Goal: Task Accomplishment & Management: Manage account settings

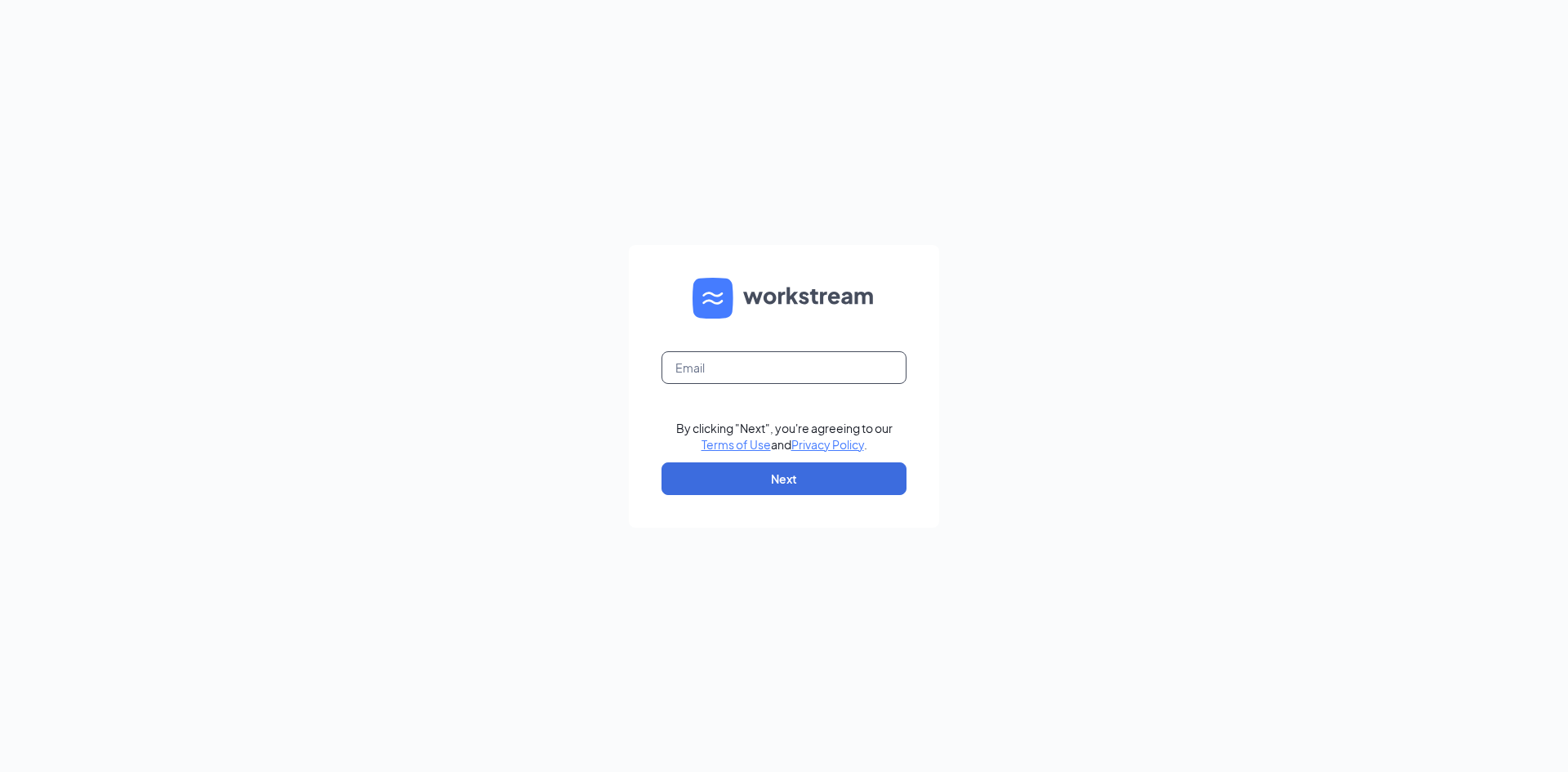
click at [721, 360] on input "text" at bounding box center [784, 367] width 245 height 32
type input "[EMAIL_ADDRESS][DOMAIN_NAME]"
click at [783, 474] on button "Next" at bounding box center [784, 478] width 245 height 32
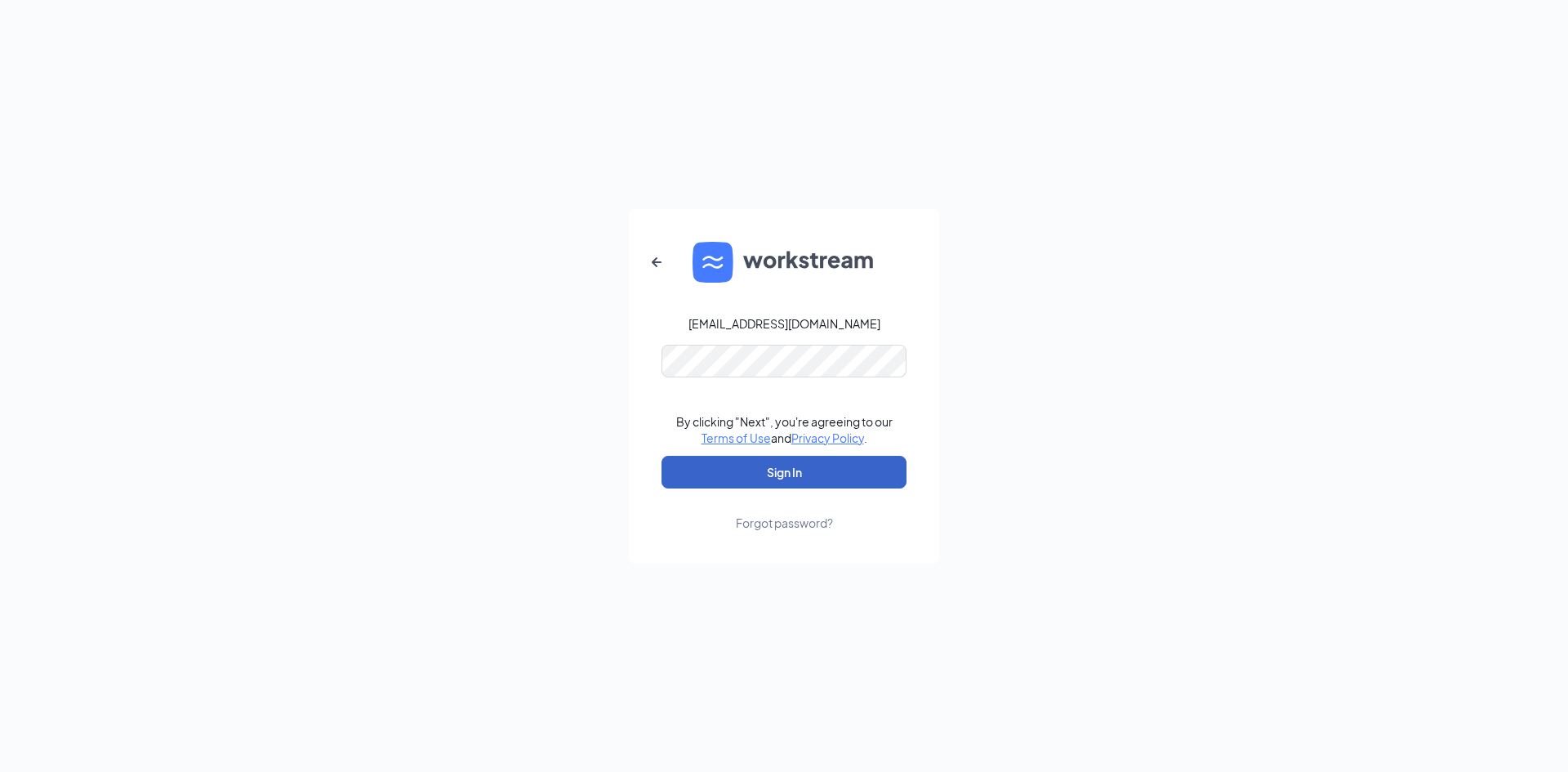
click at [762, 471] on button "Sign In" at bounding box center [784, 472] width 245 height 32
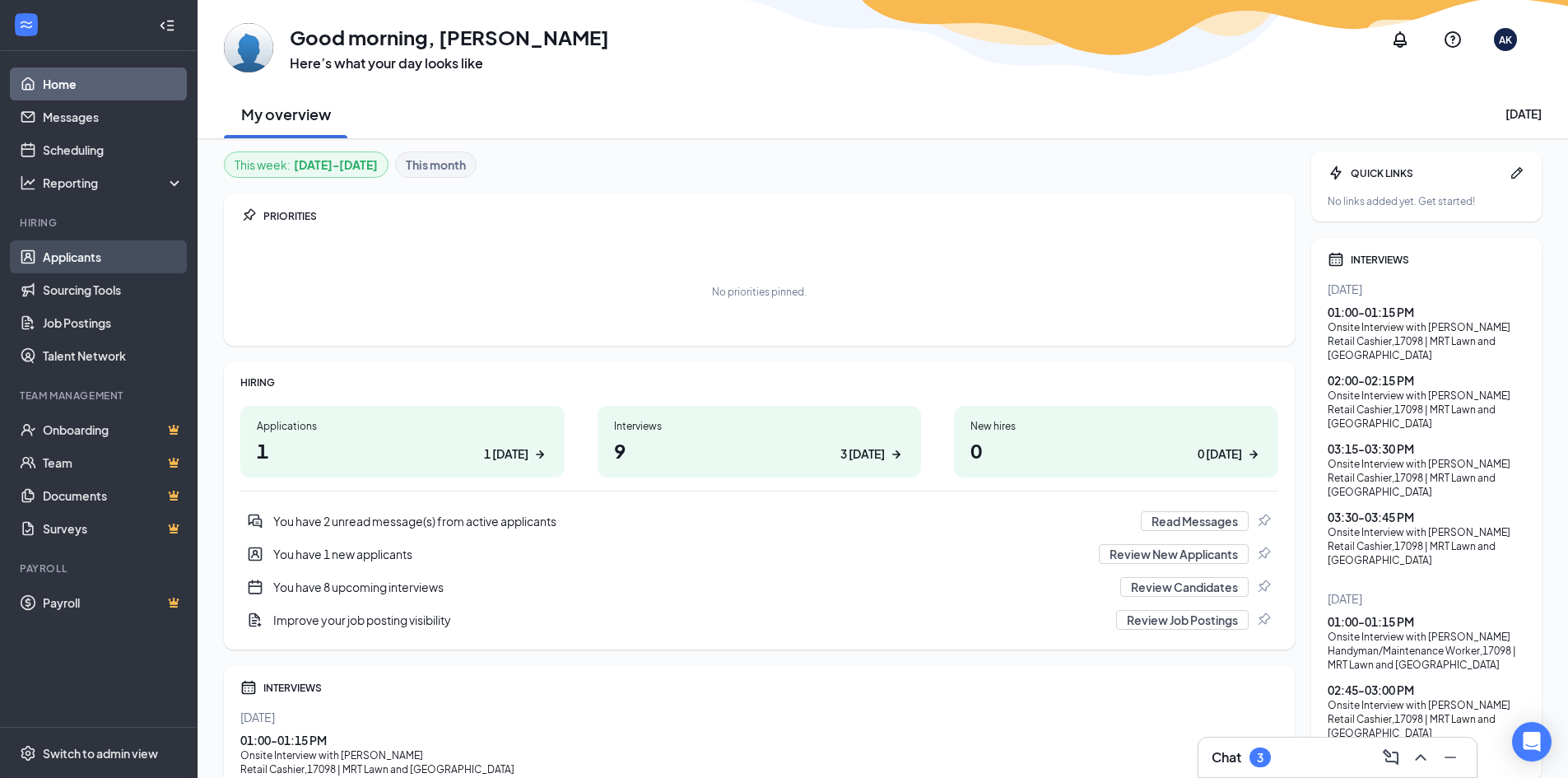
click at [93, 248] on link "Applicants" at bounding box center [113, 257] width 140 height 33
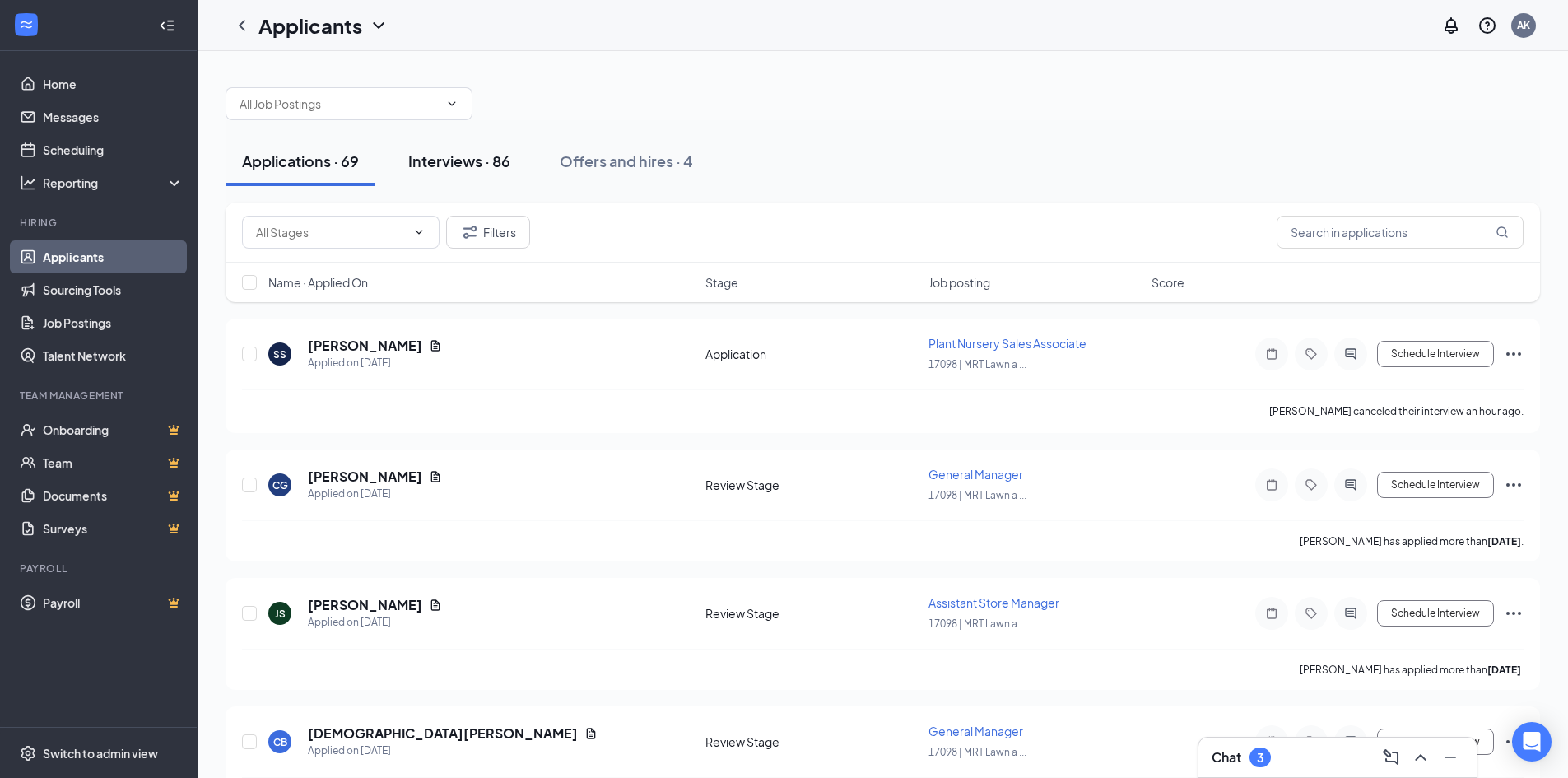
click at [497, 165] on div "Interviews · 86" at bounding box center [460, 161] width 102 height 20
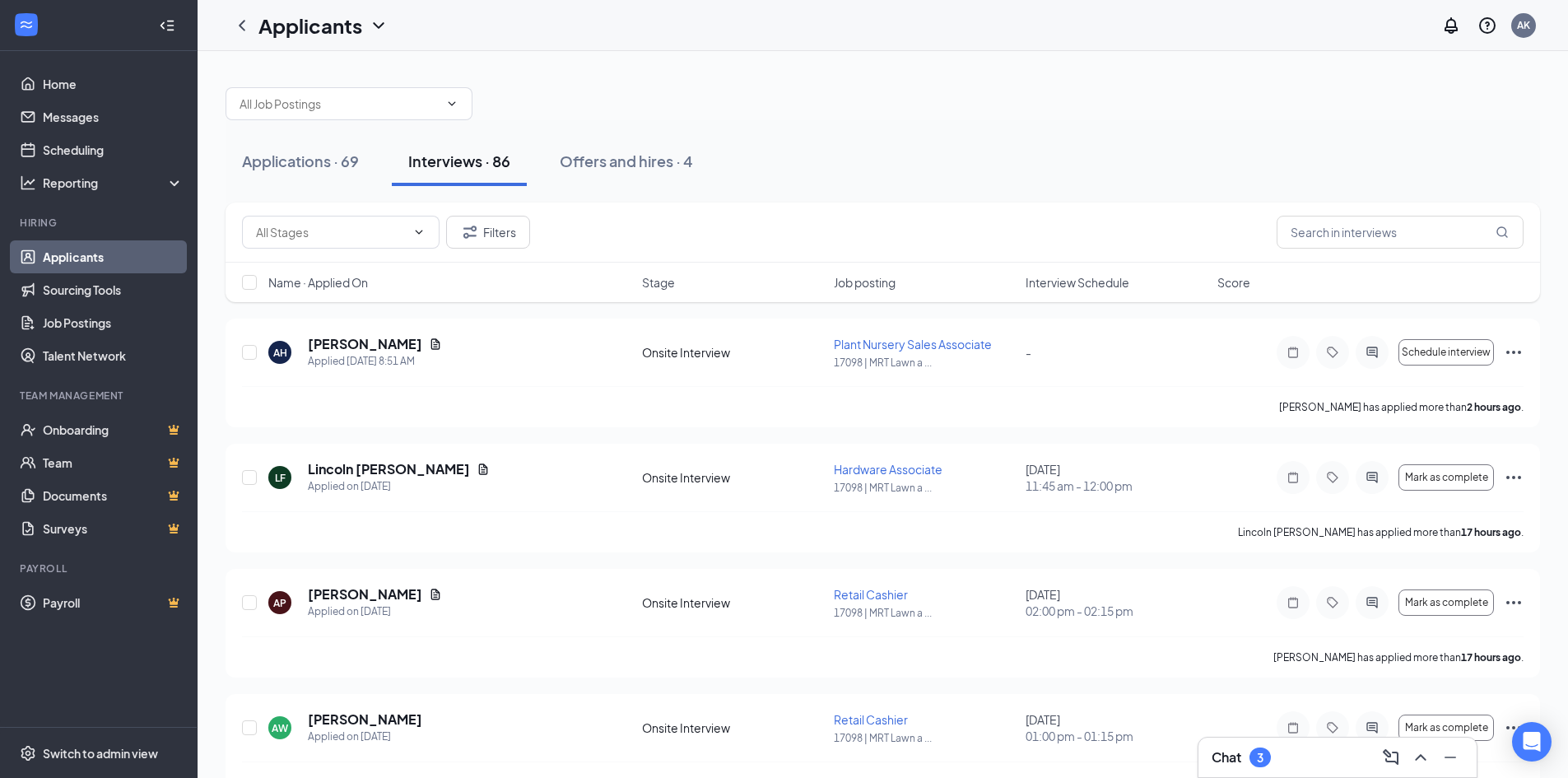
click at [1083, 284] on span "Interview Schedule" at bounding box center [1078, 282] width 104 height 16
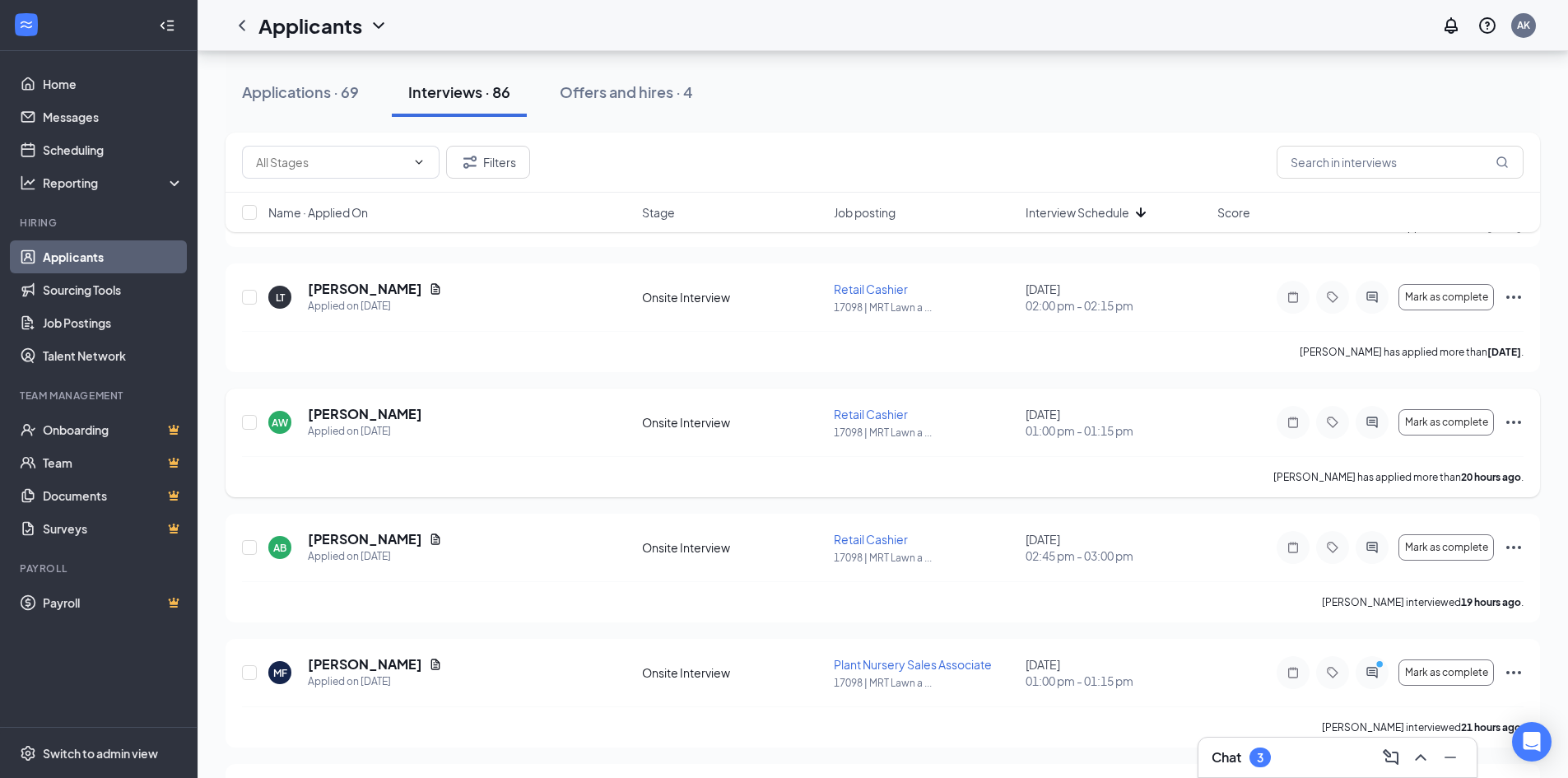
scroll to position [823, 0]
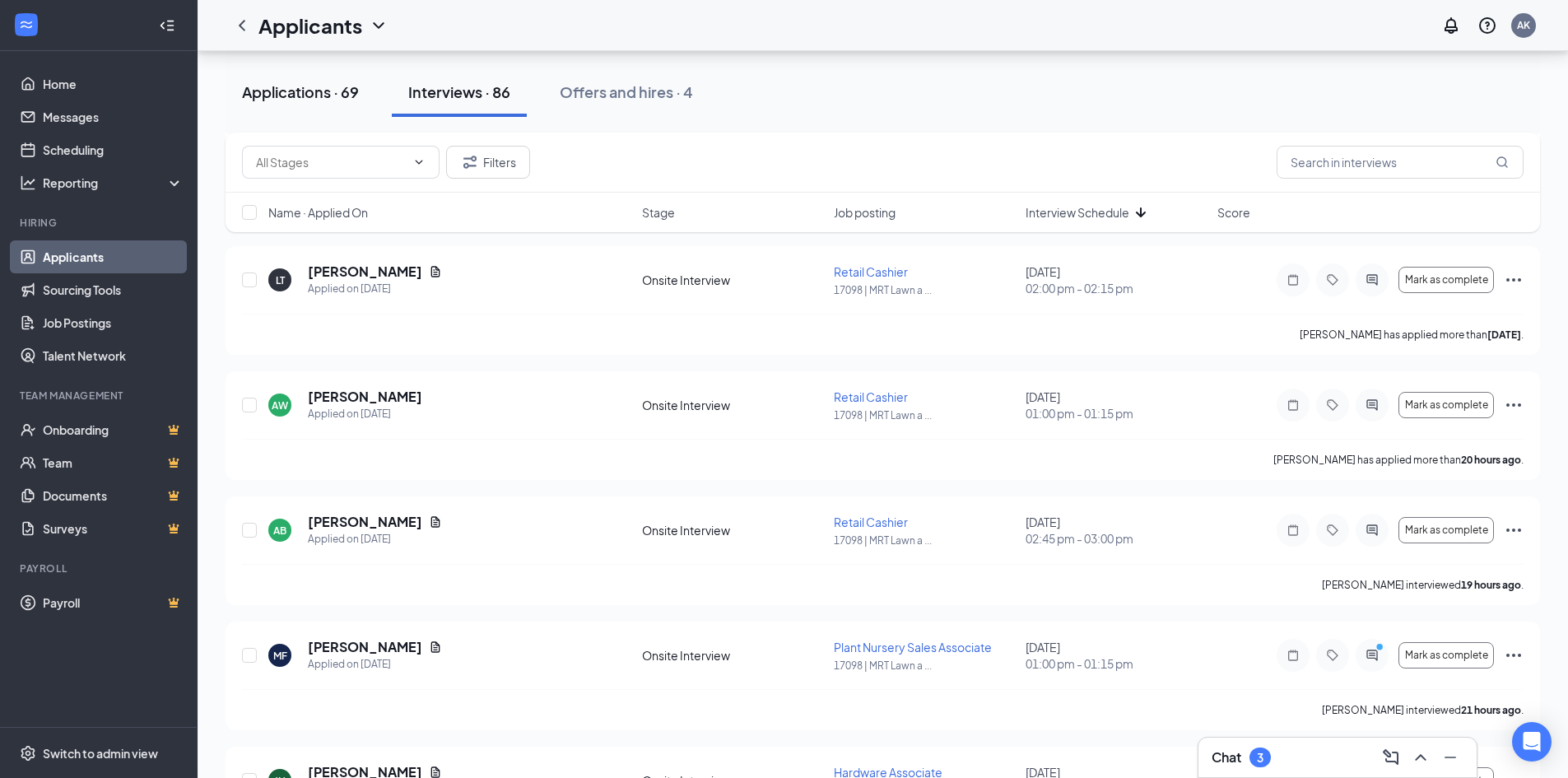
click at [299, 93] on div "Applications · 69" at bounding box center [301, 91] width 117 height 20
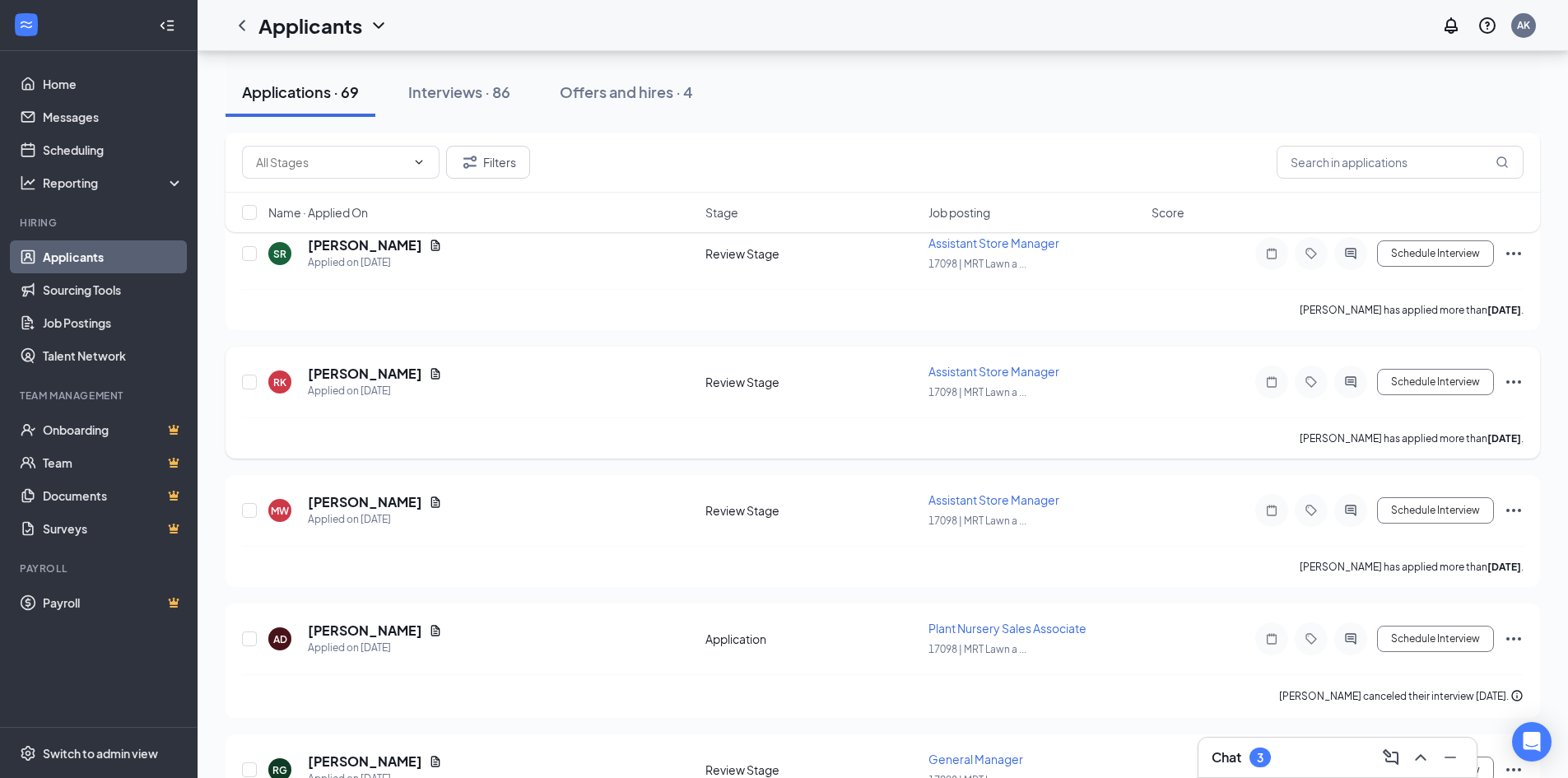
scroll to position [3293, 0]
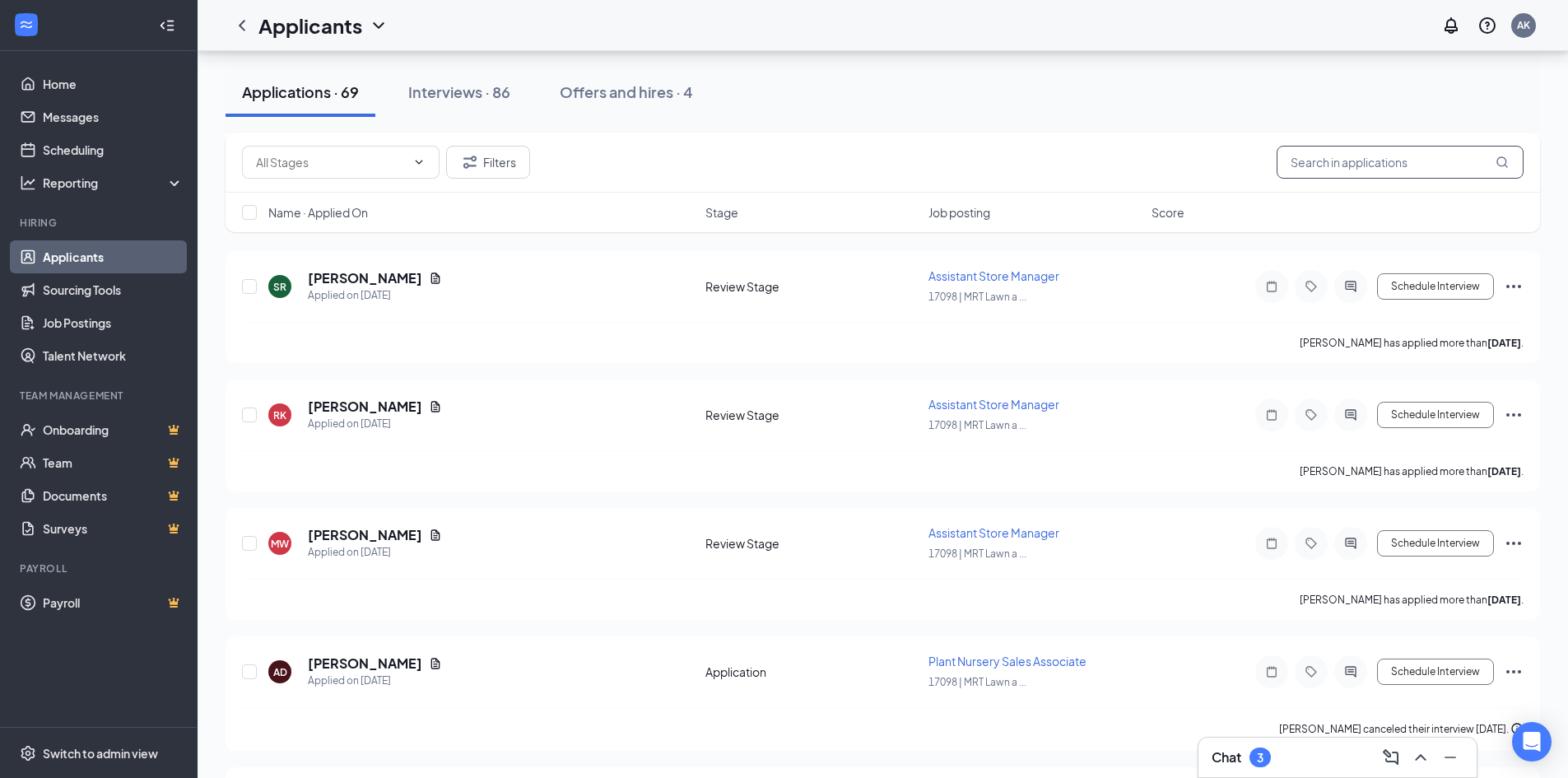
click at [1329, 166] on input "text" at bounding box center [1400, 163] width 247 height 33
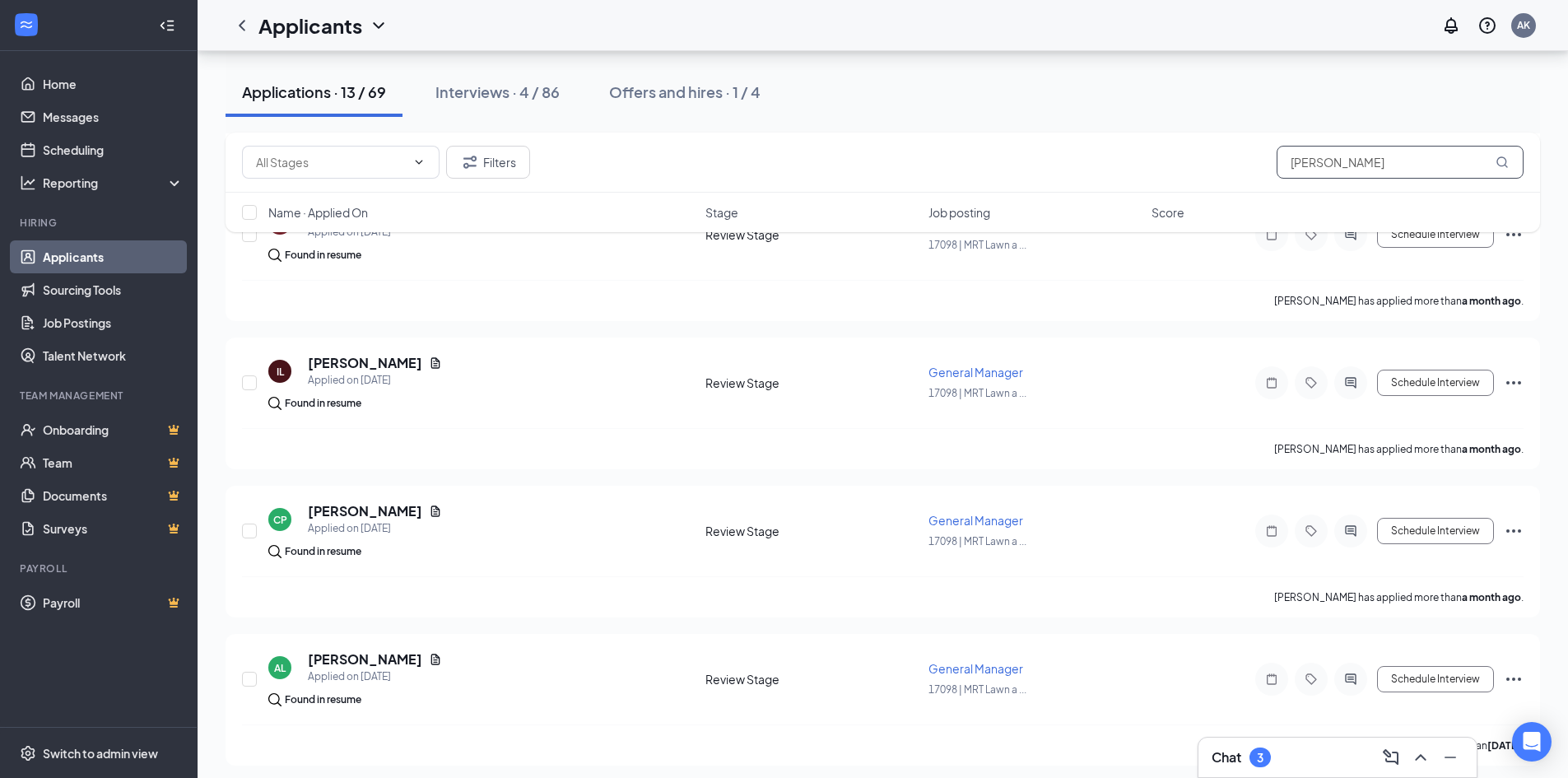
scroll to position [1475, 0]
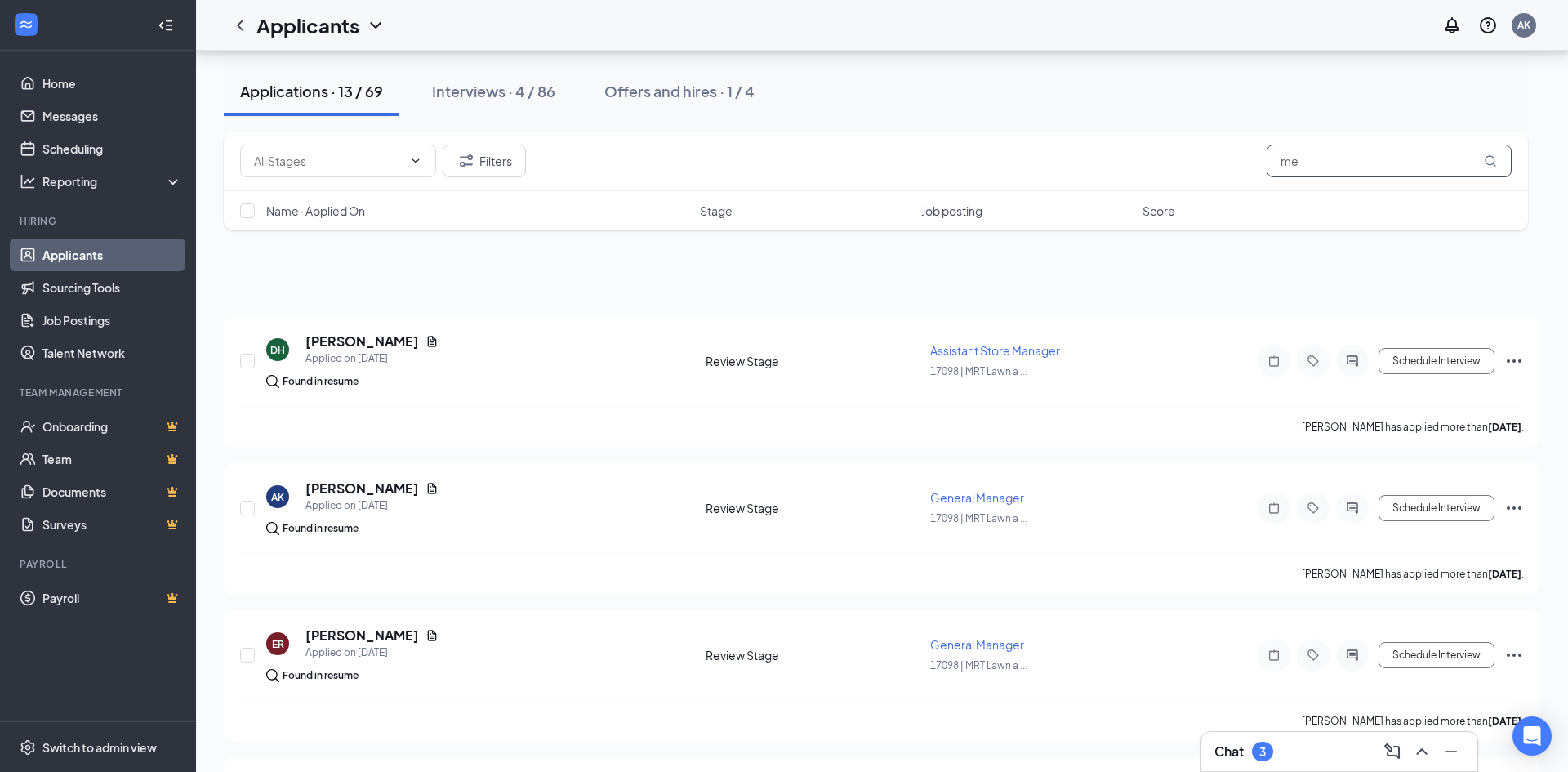
type input "m"
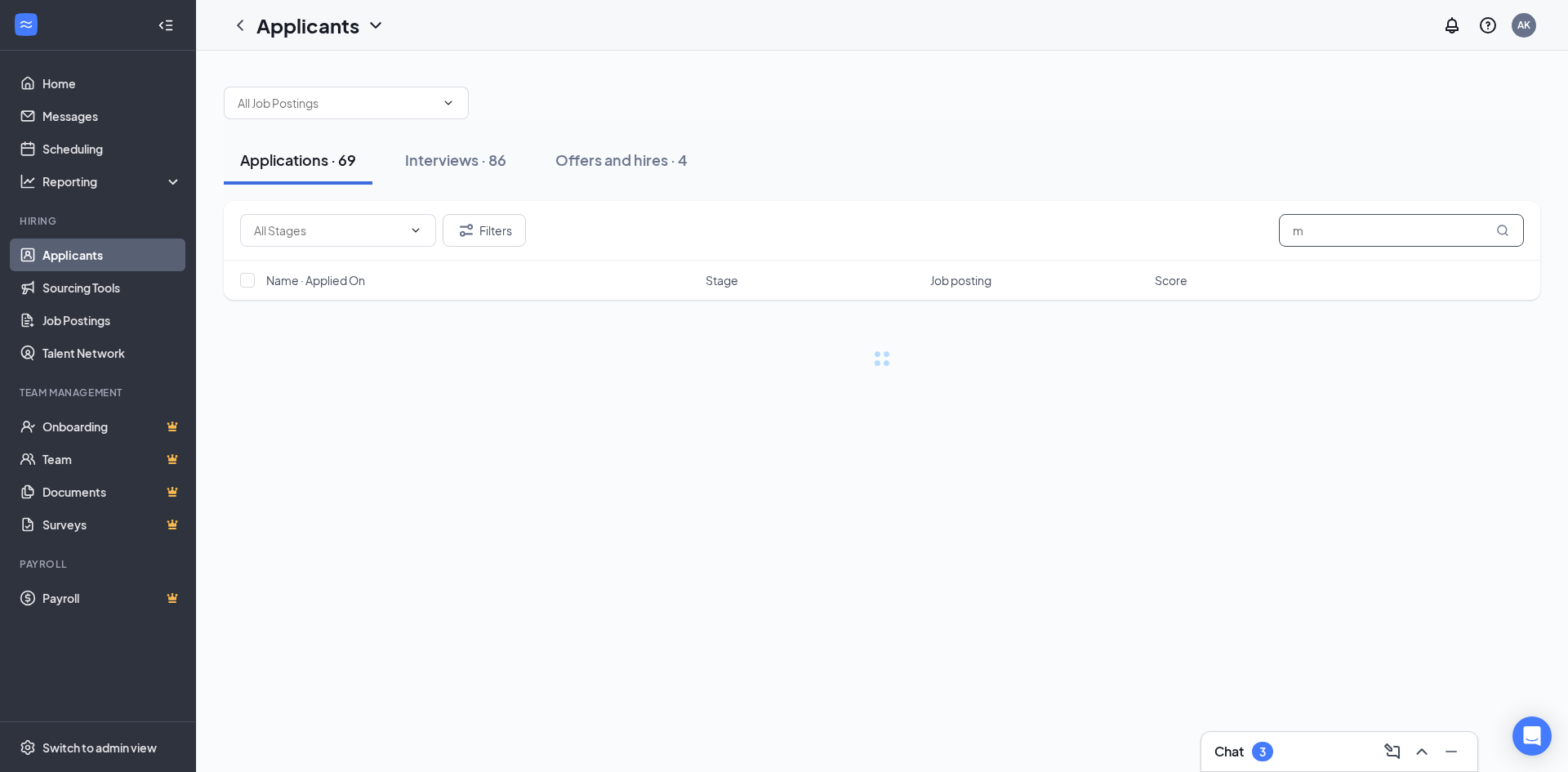
click at [1324, 235] on input "m" at bounding box center [1401, 230] width 245 height 32
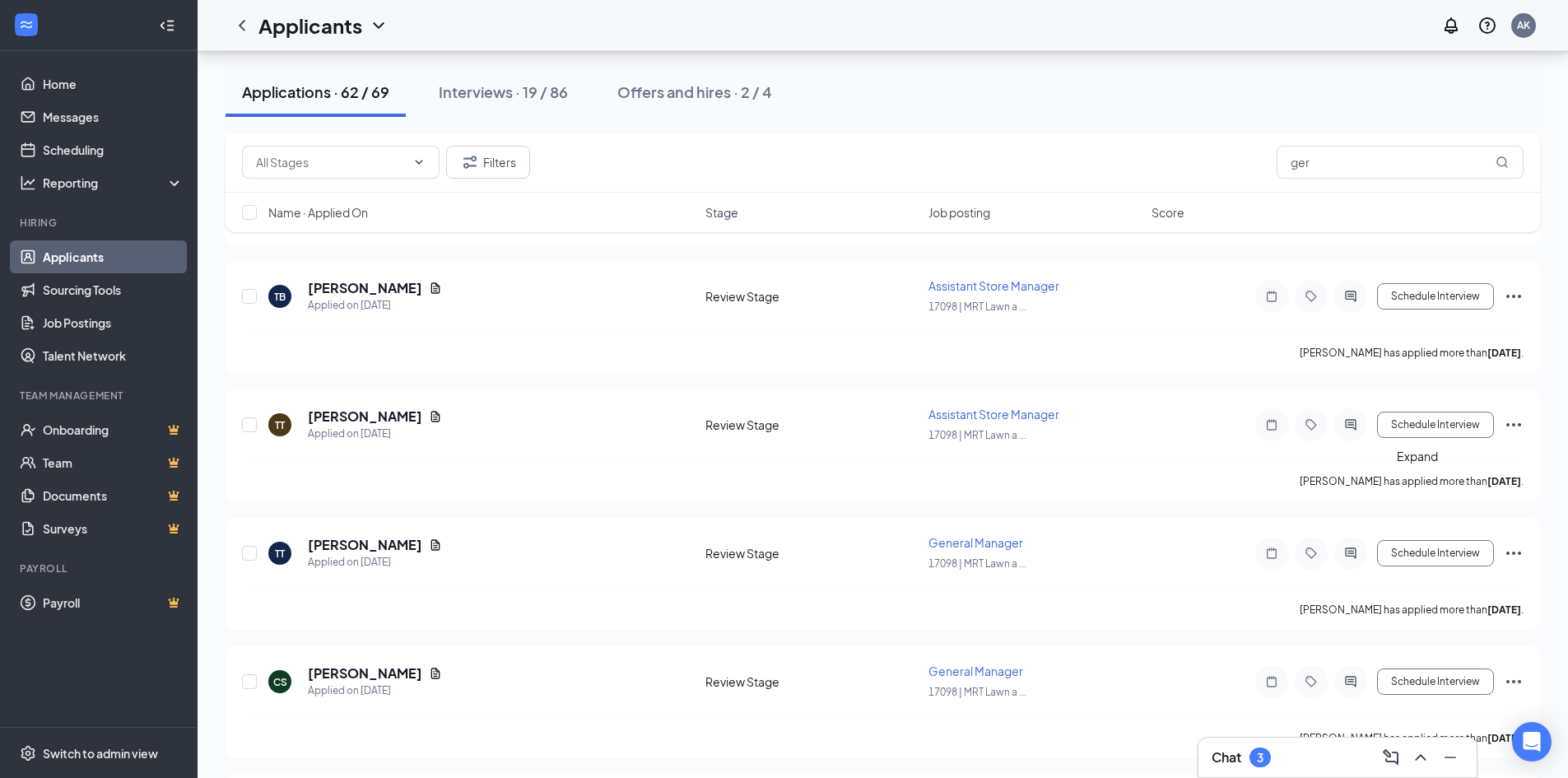
scroll to position [8048, 0]
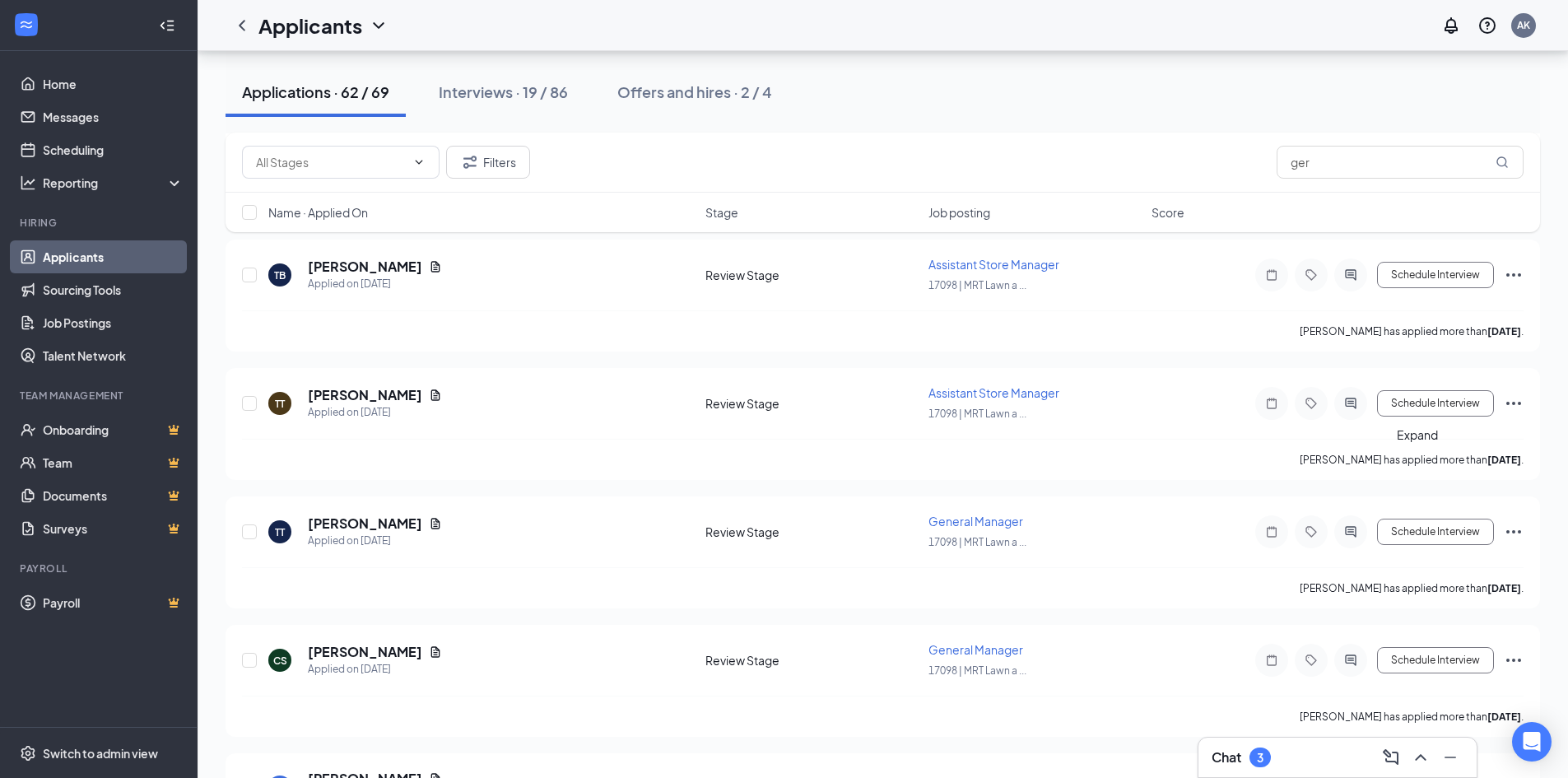
click at [1420, 756] on icon "ChevronUp" at bounding box center [1419, 757] width 11 height 7
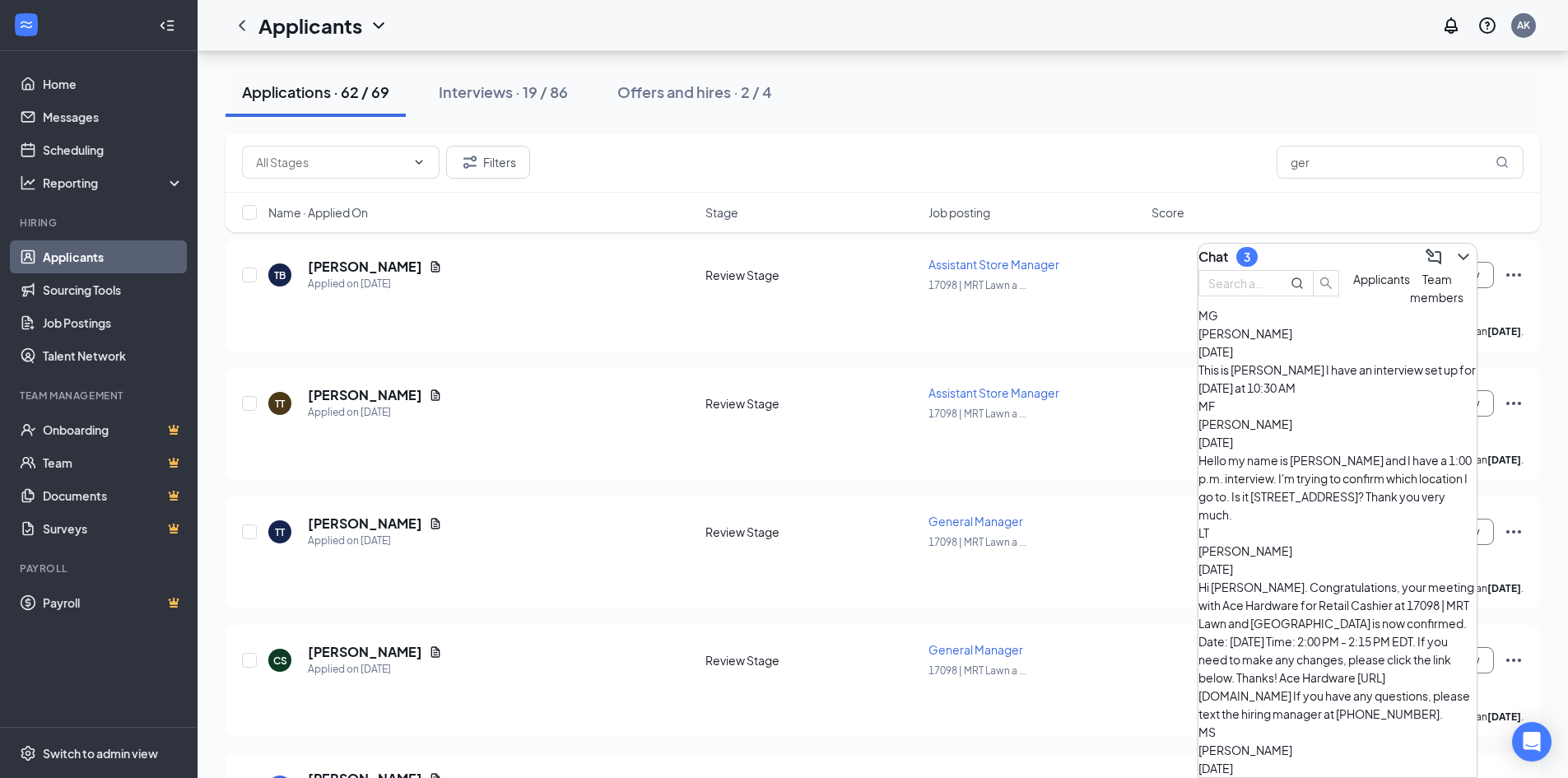
click at [1292, 340] on span "[PERSON_NAME]" at bounding box center [1245, 333] width 94 height 14
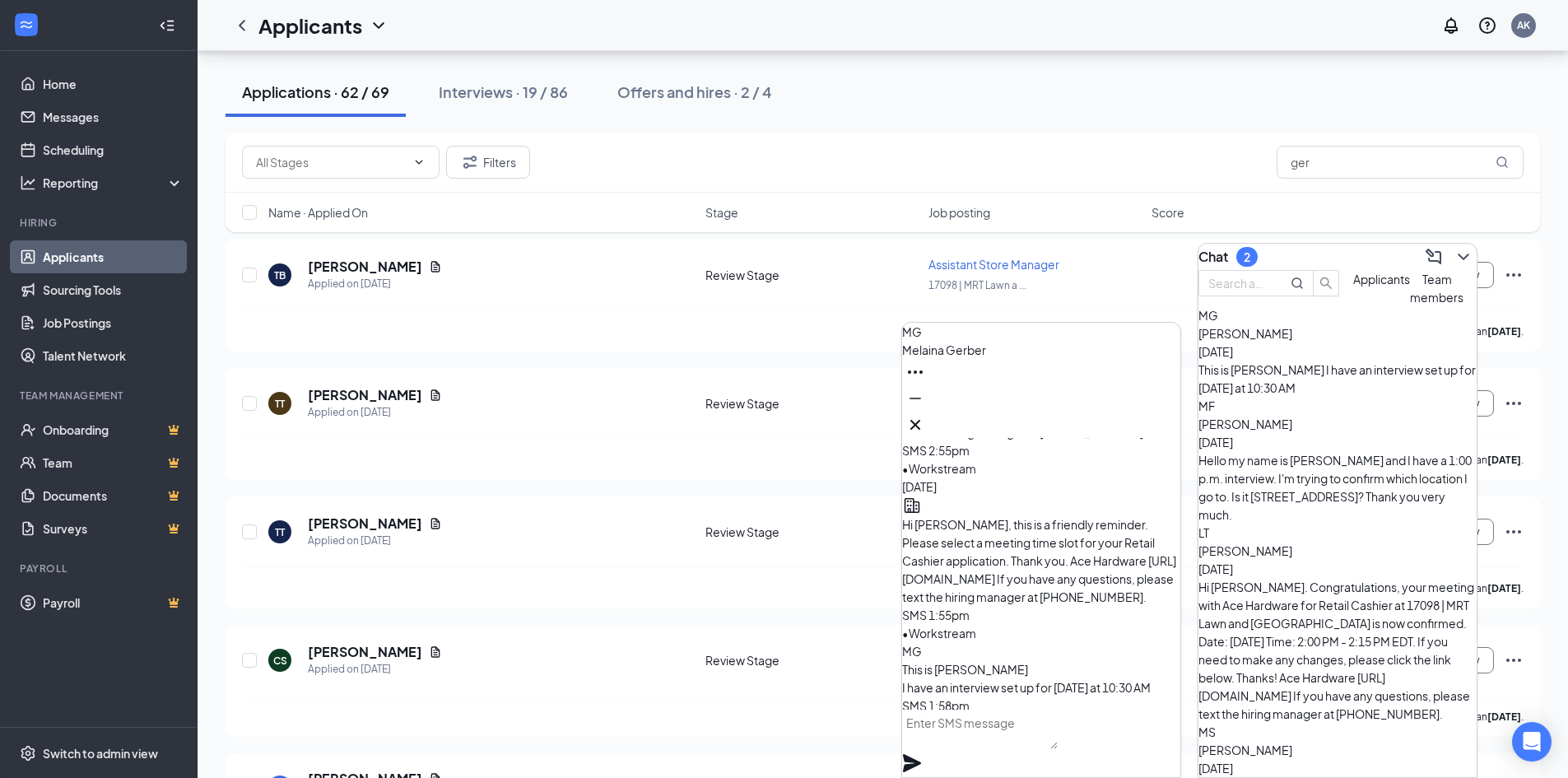
scroll to position [0, 0]
click at [1454, 247] on icon "ChevronDown" at bounding box center [1463, 257] width 20 height 20
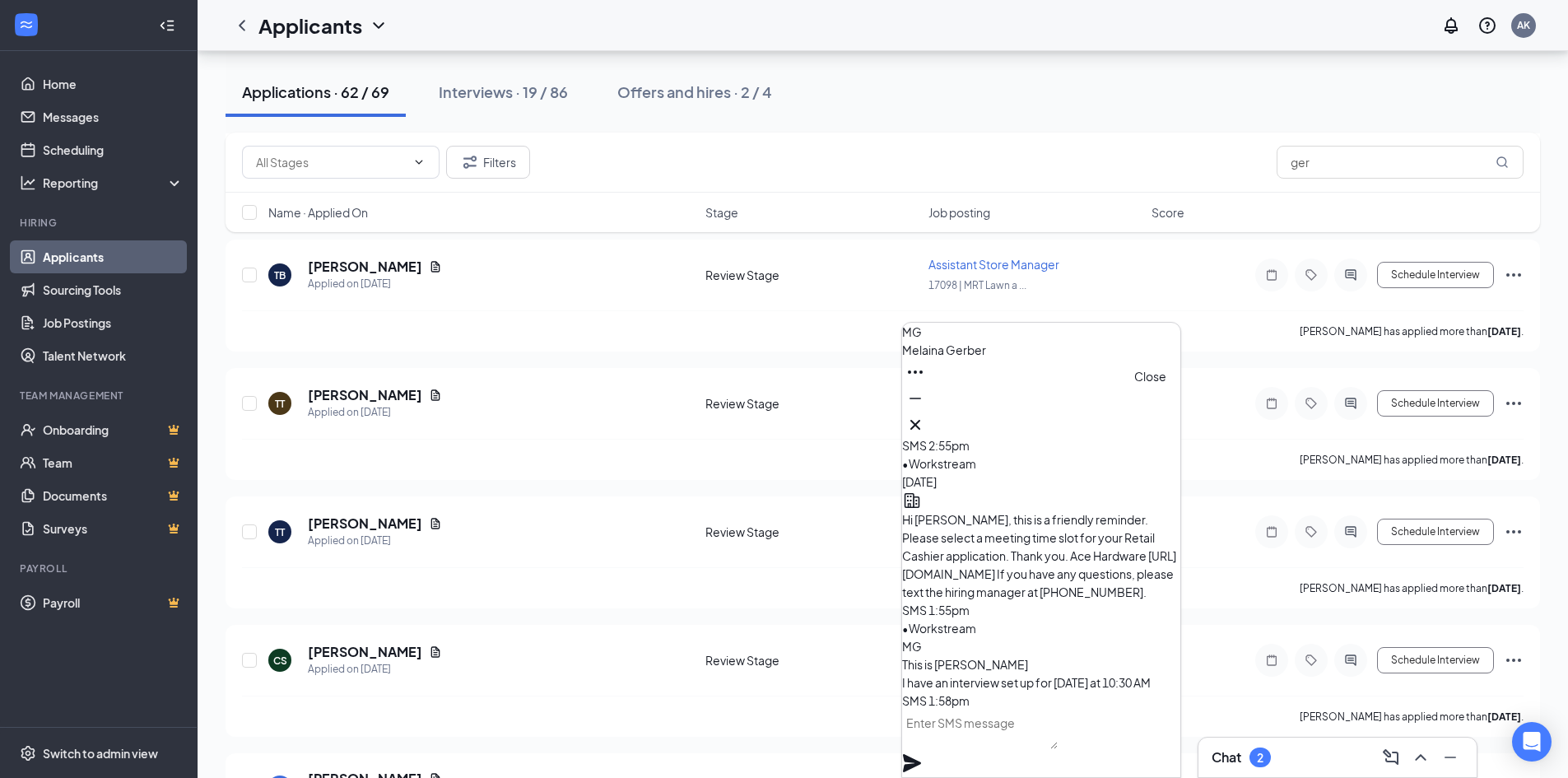
click at [925, 414] on icon "Cross" at bounding box center [915, 424] width 20 height 20
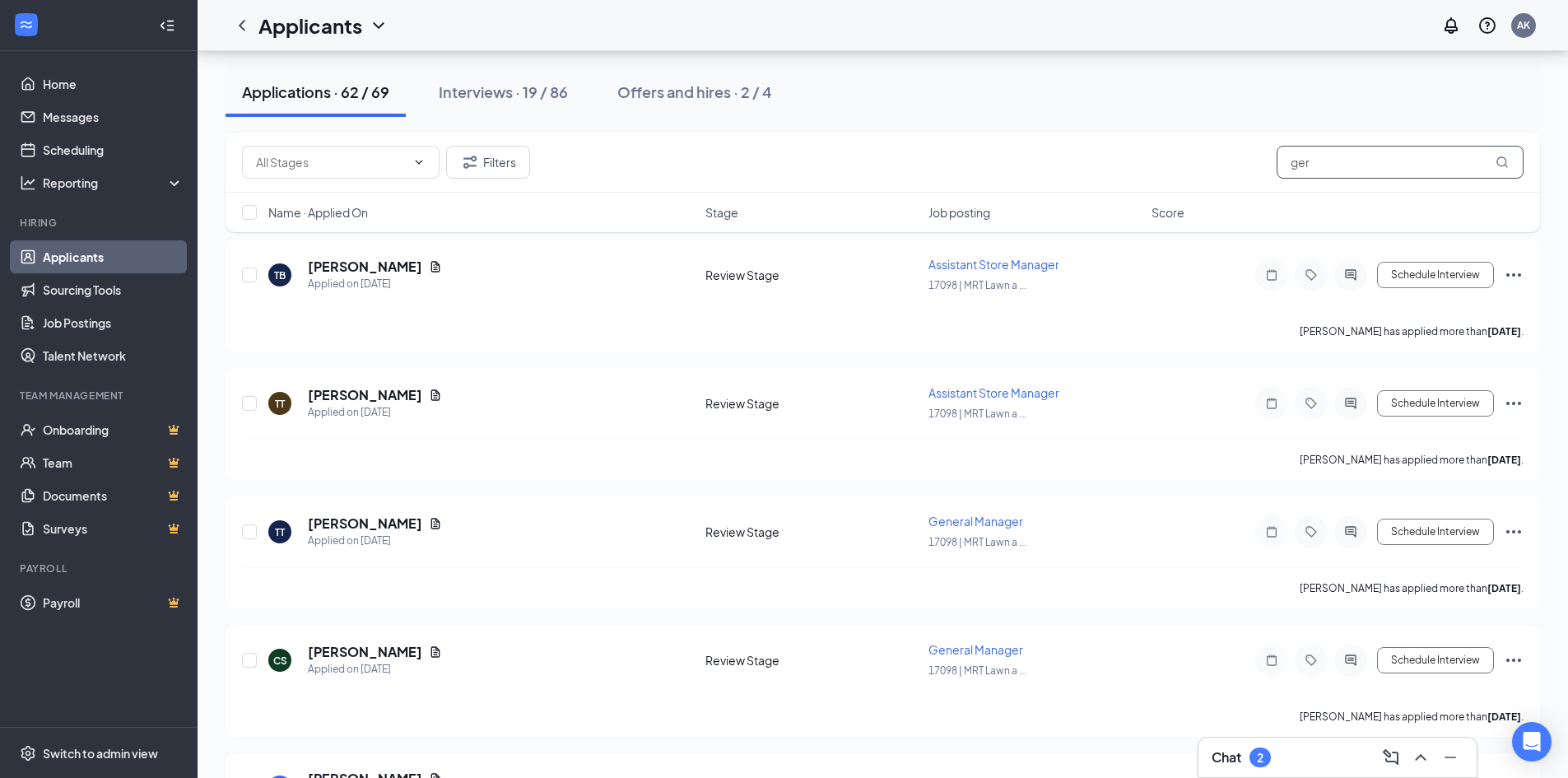
click at [1402, 156] on input "ger" at bounding box center [1400, 163] width 247 height 33
type input "g"
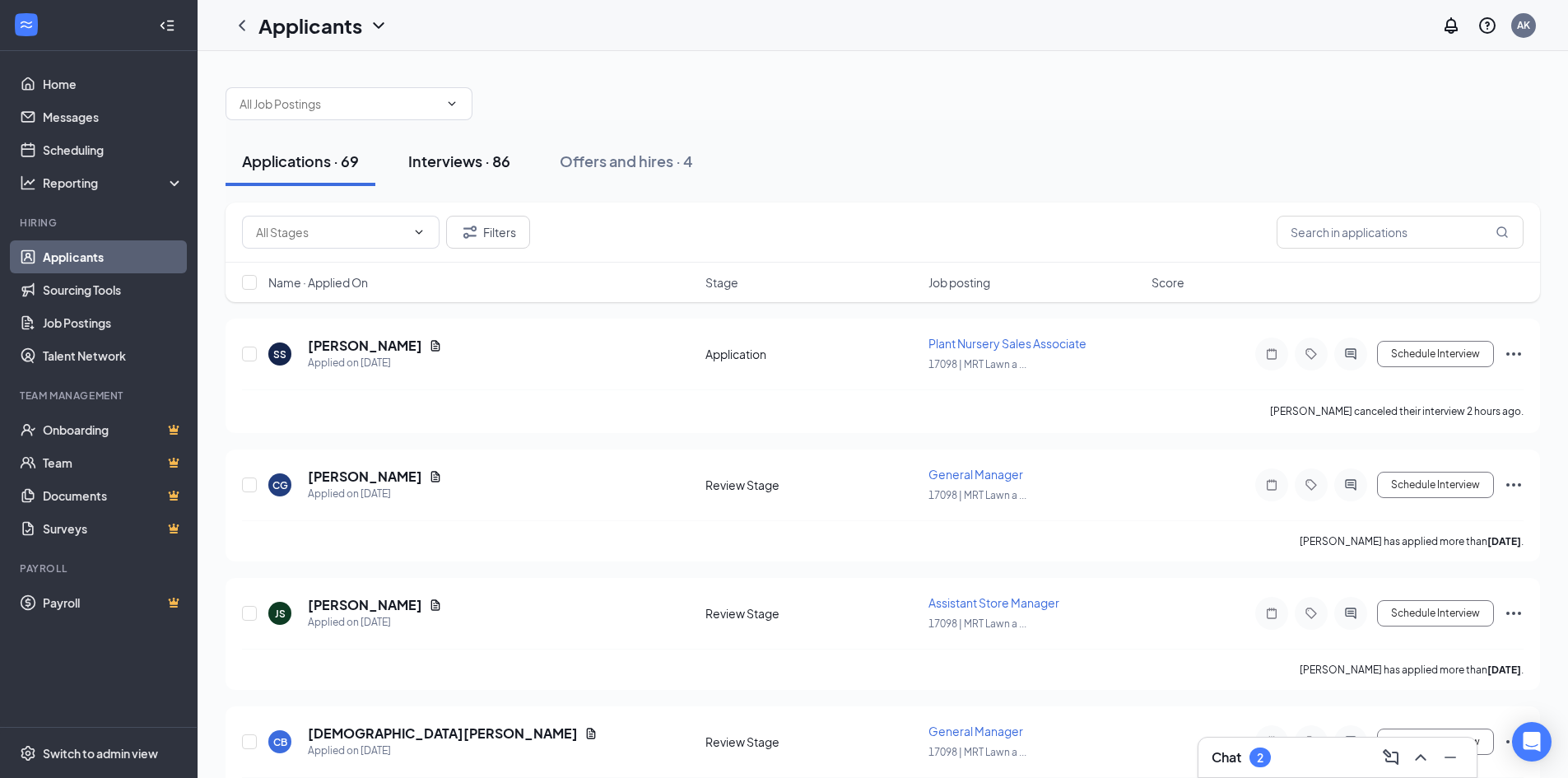
click at [464, 160] on div "Interviews · 86" at bounding box center [460, 161] width 102 height 20
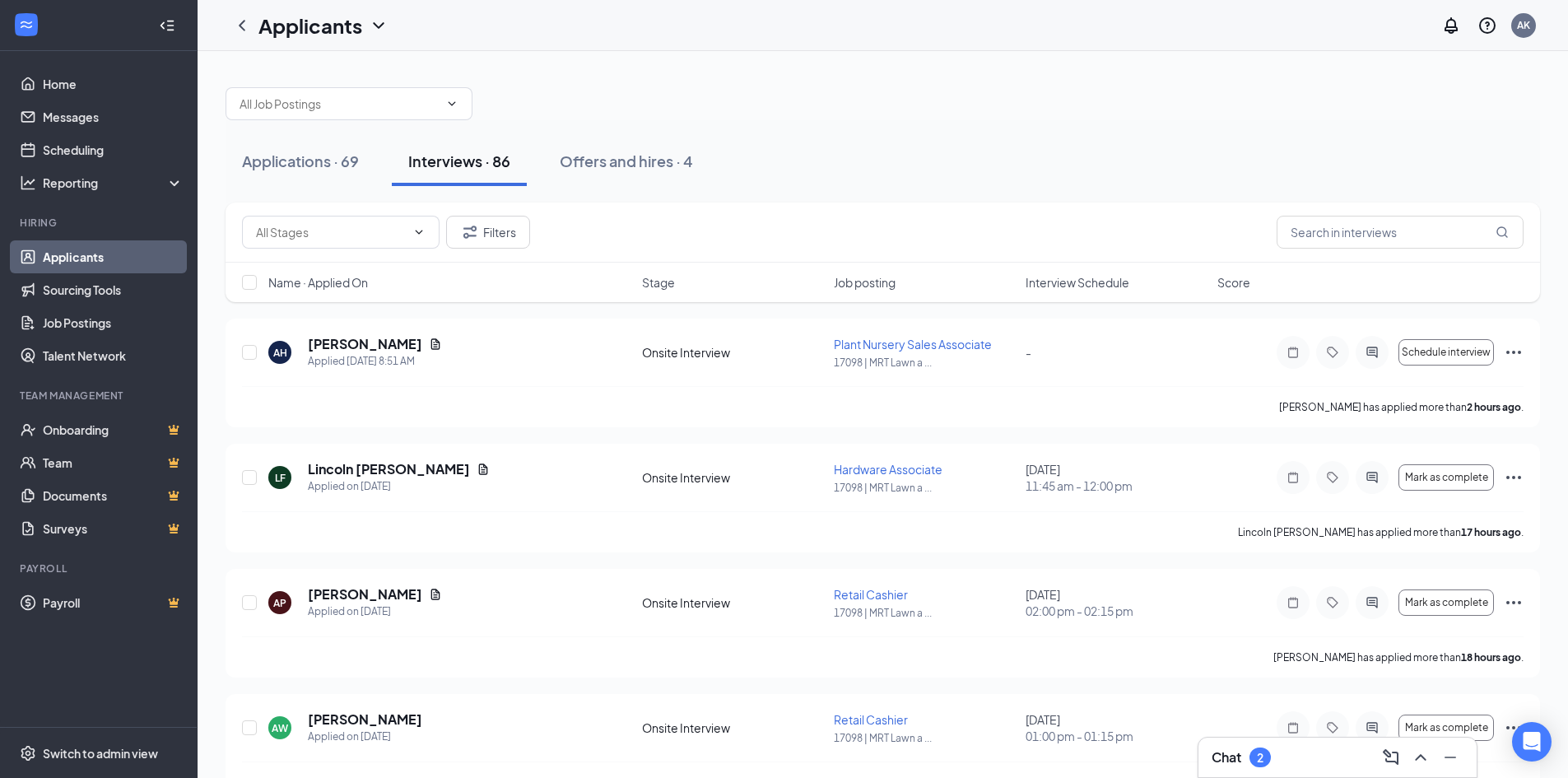
click at [1099, 275] on span "Interview Schedule" at bounding box center [1078, 282] width 104 height 16
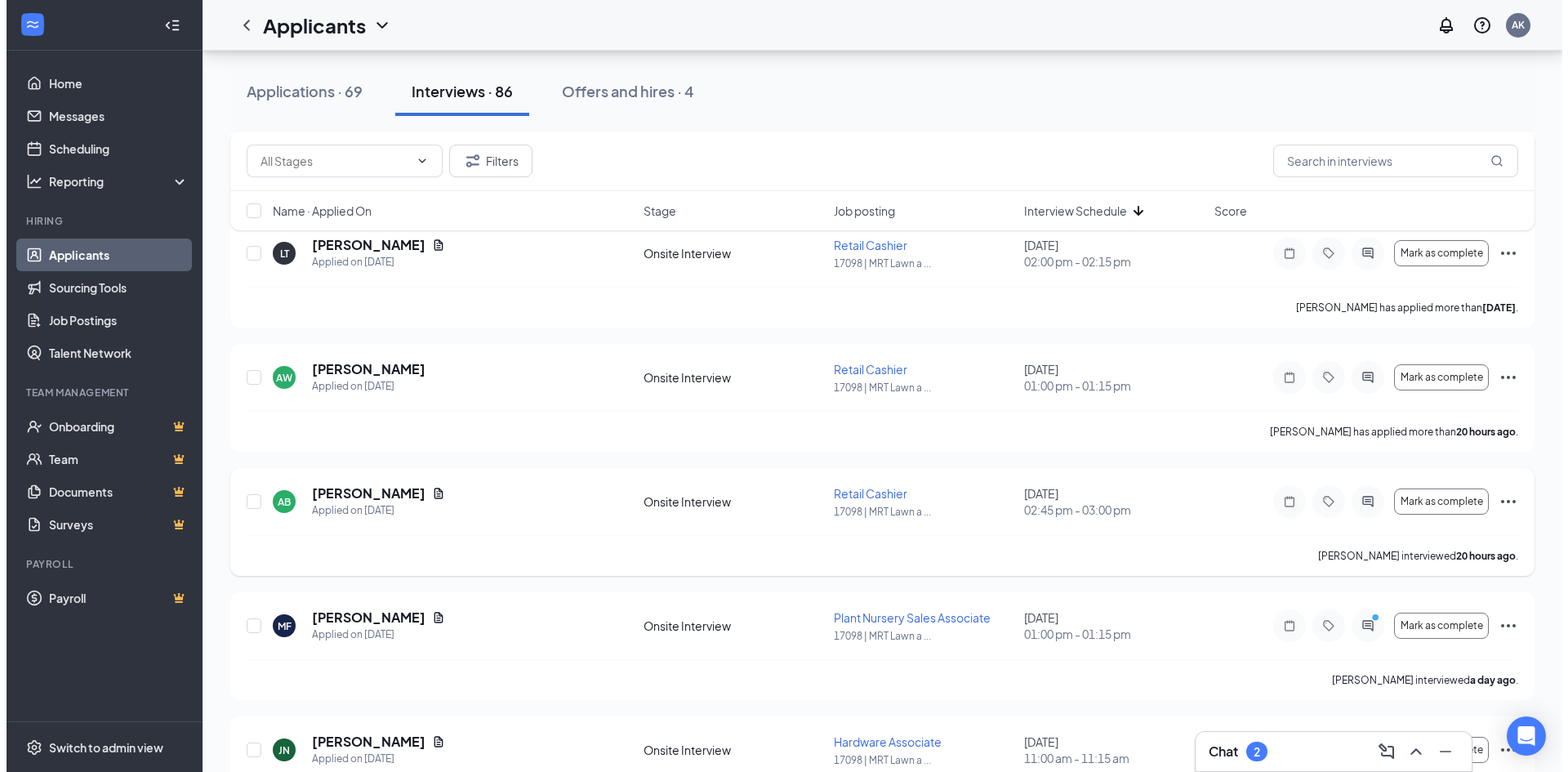
scroll to position [817, 0]
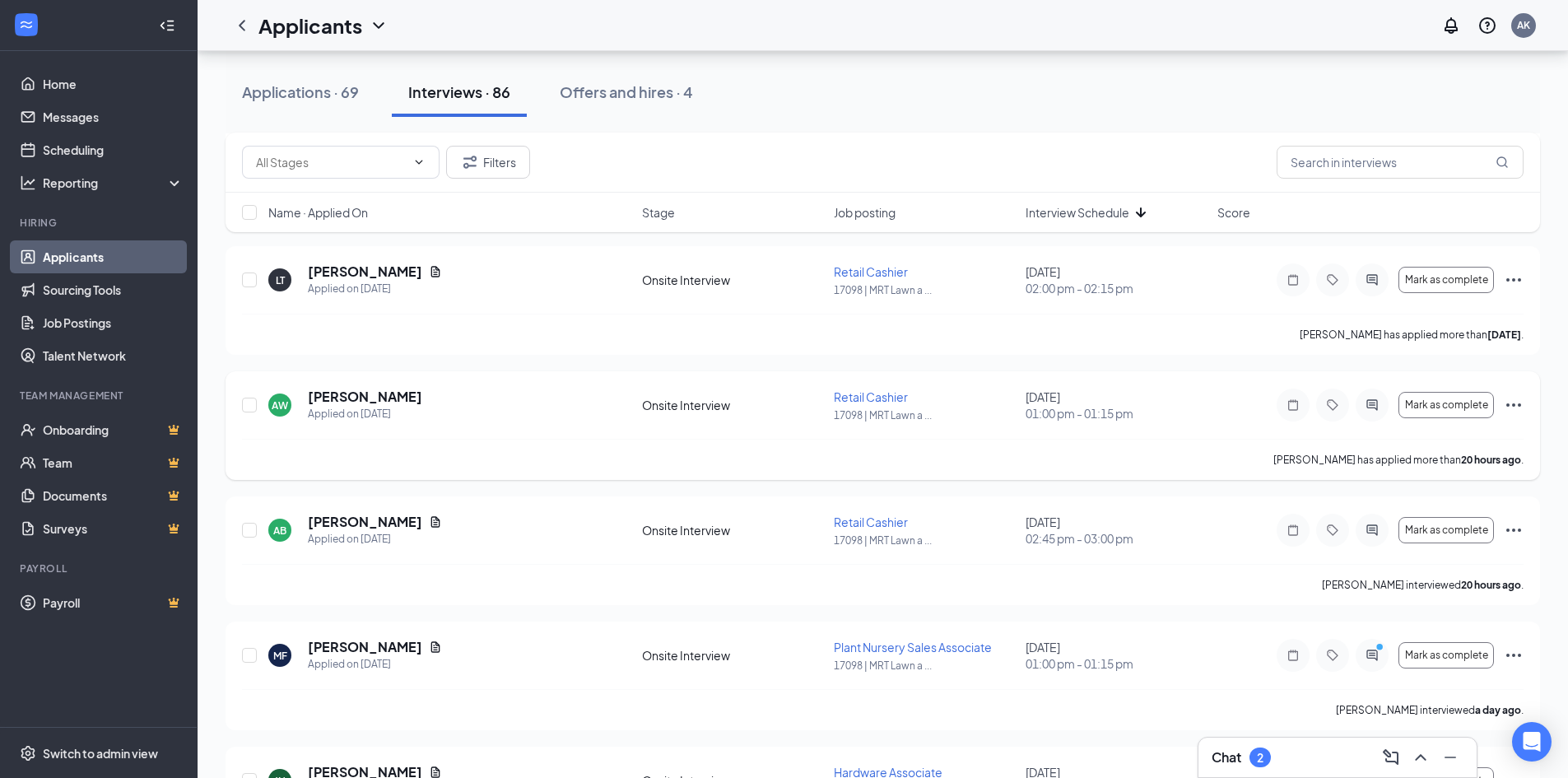
click at [330, 386] on div "AW [PERSON_NAME] Applied on [DATE] Onsite Interview Retail Cashier 17098 | MRT …" at bounding box center [883, 425] width 1314 height 109
click at [335, 397] on h5 "[PERSON_NAME]" at bounding box center [364, 396] width 114 height 18
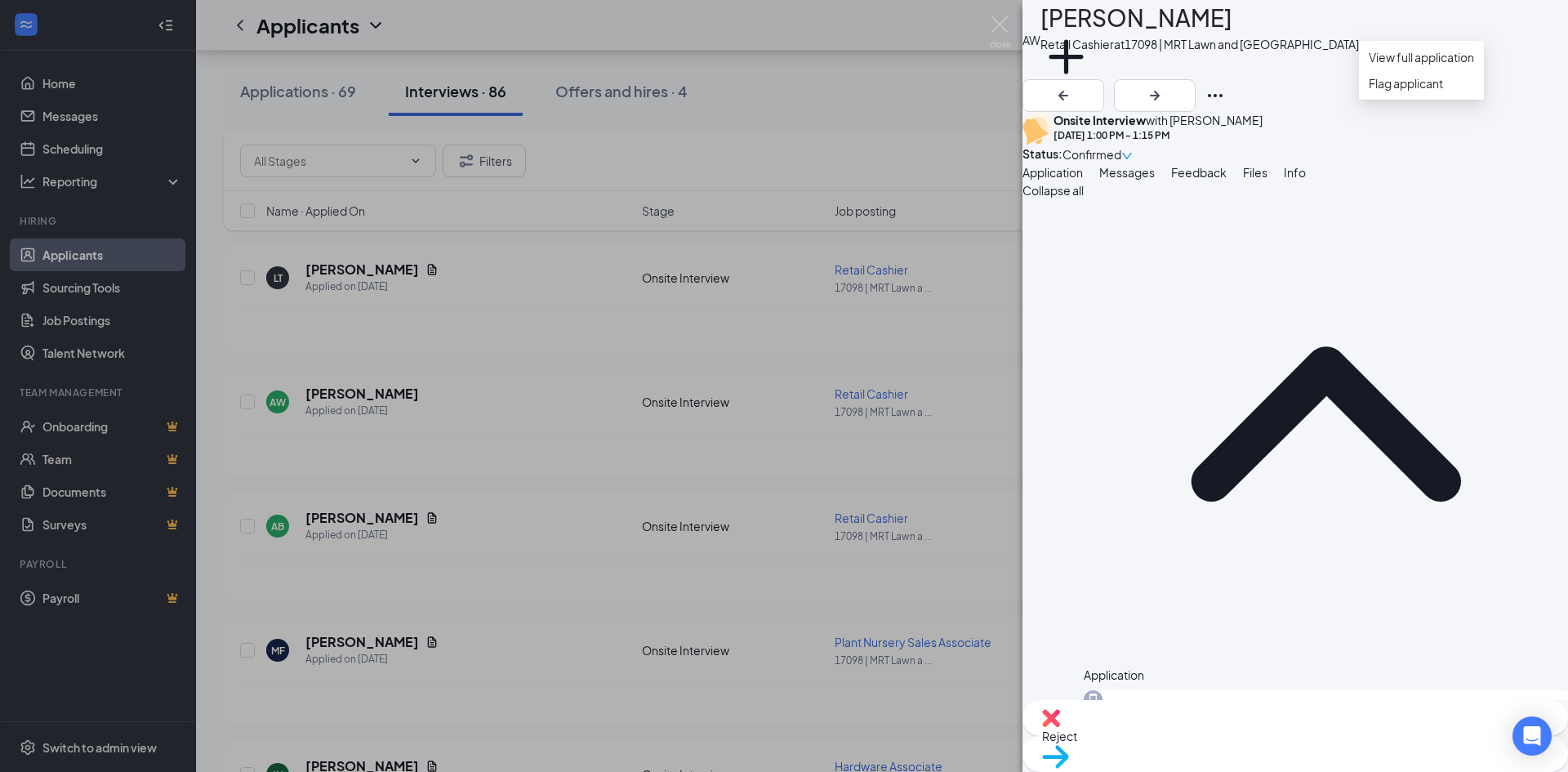
click at [1225, 86] on icon "Ellipses" at bounding box center [1215, 95] width 20 height 20
click at [1435, 65] on link "View full application" at bounding box center [1422, 57] width 105 height 18
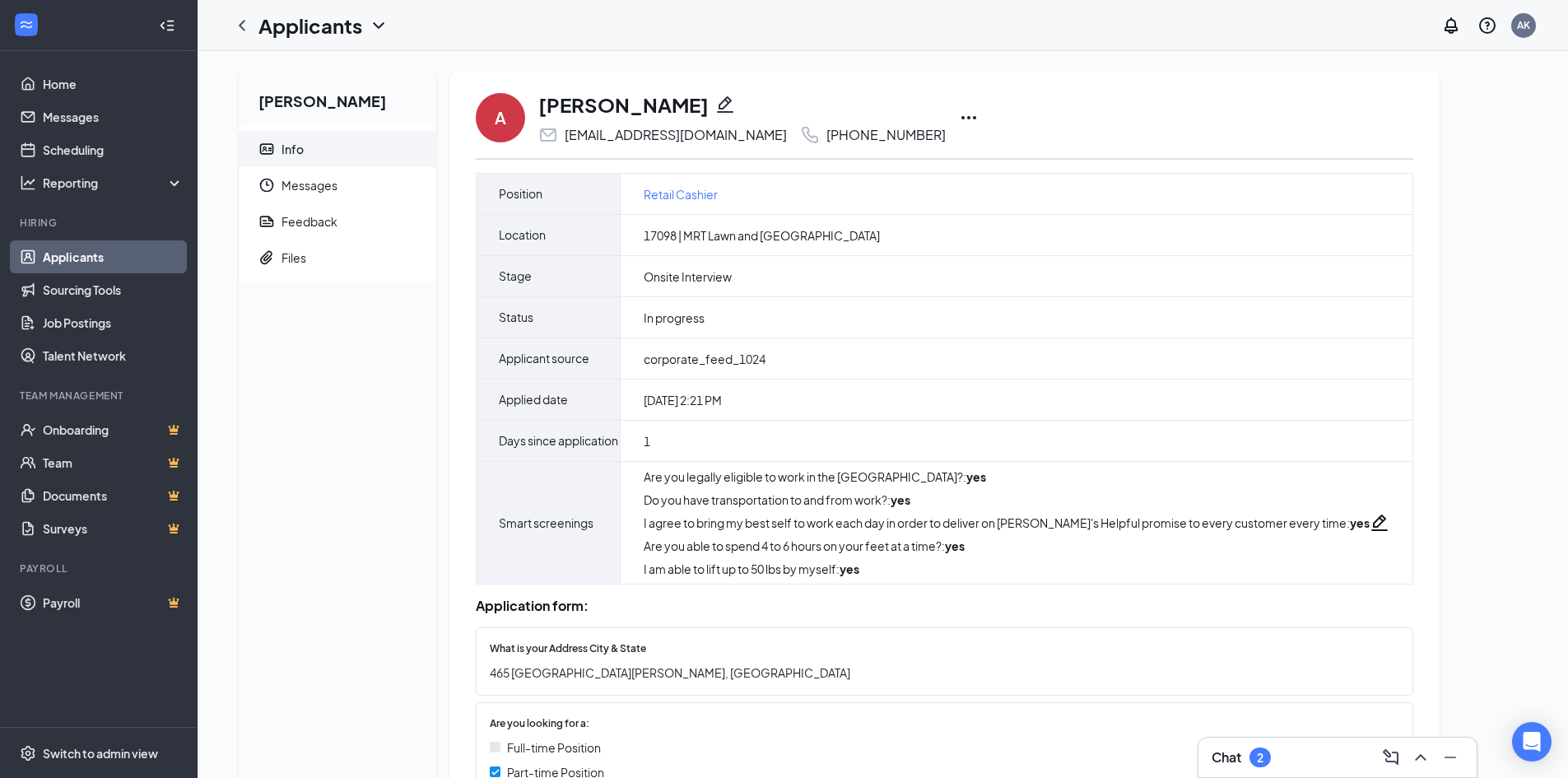
click at [958, 113] on icon "Ellipses" at bounding box center [968, 117] width 20 height 20
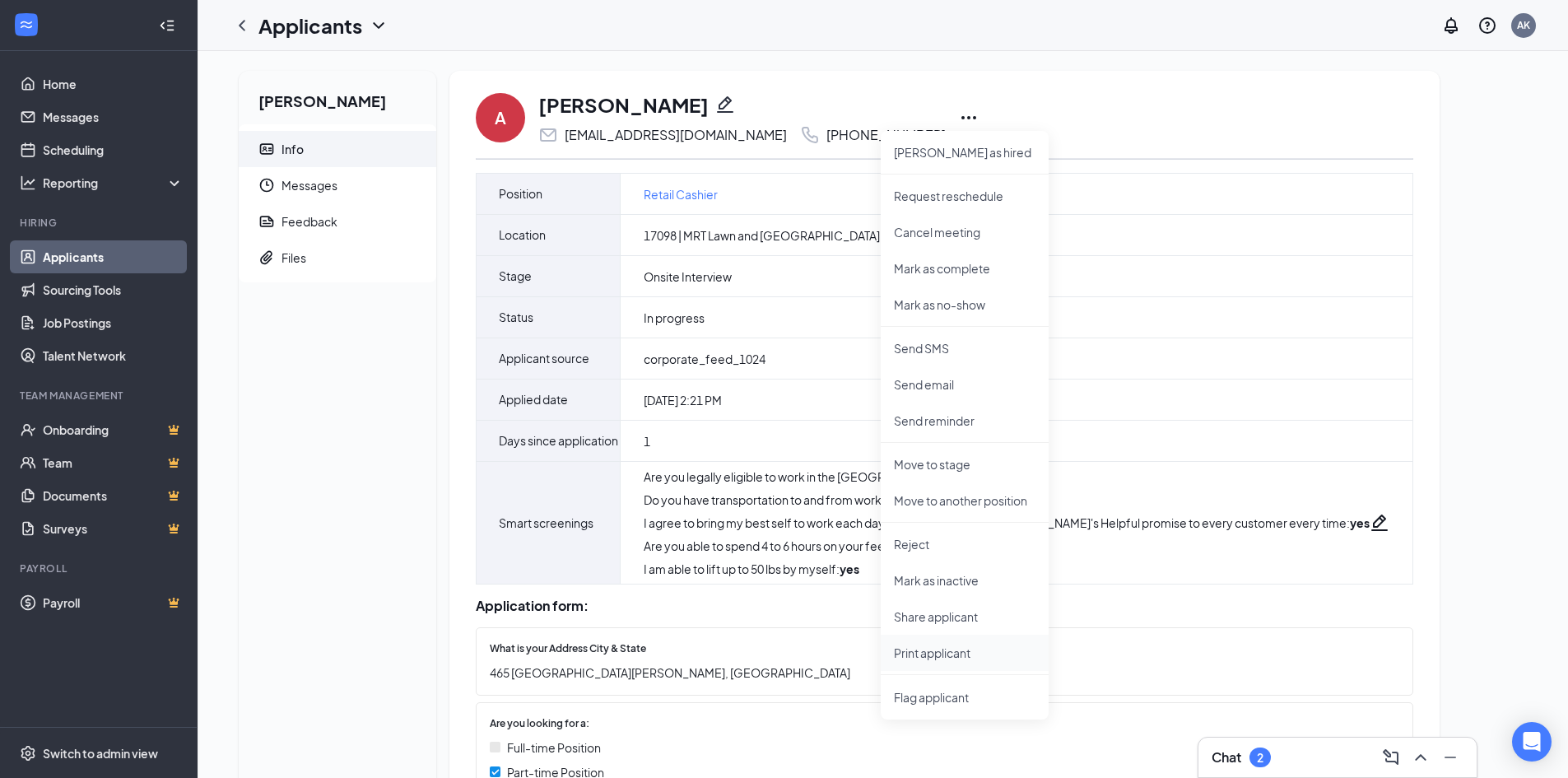
click at [928, 645] on p "Print applicant" at bounding box center [964, 652] width 141 height 16
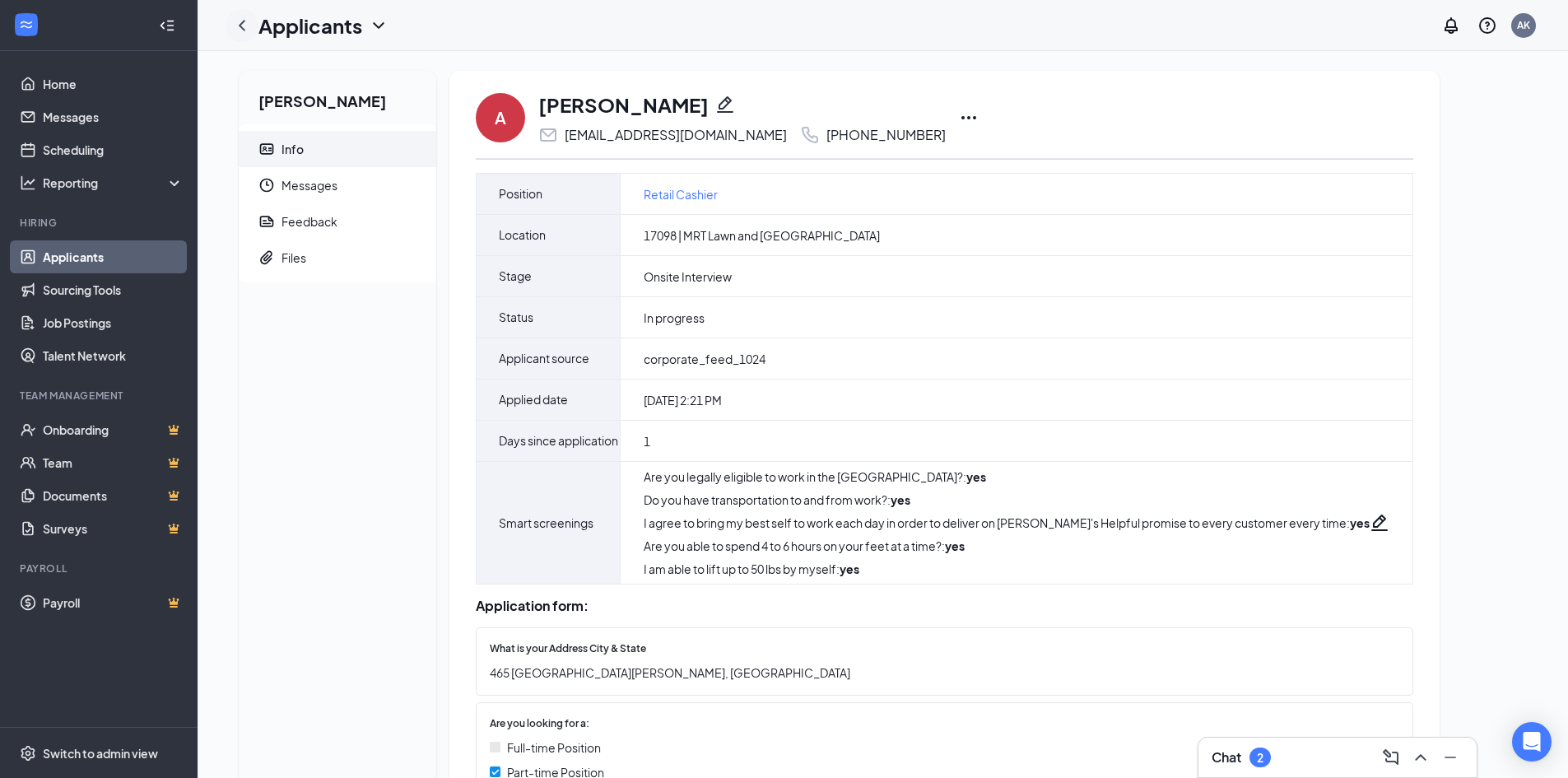
click at [244, 26] on icon "ChevronLeft" at bounding box center [241, 25] width 20 height 20
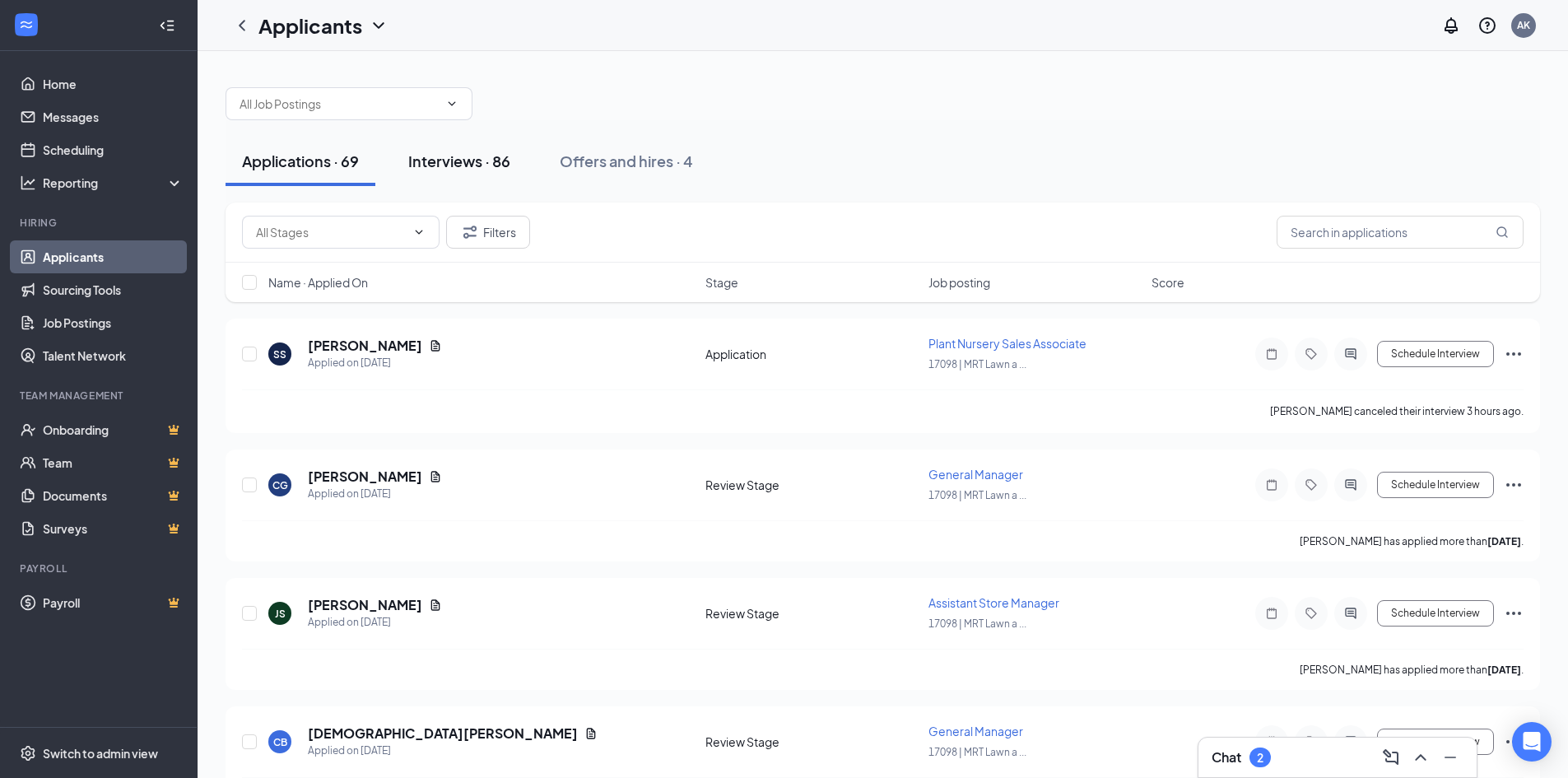
click at [444, 161] on div "Interviews · 86" at bounding box center [460, 161] width 102 height 20
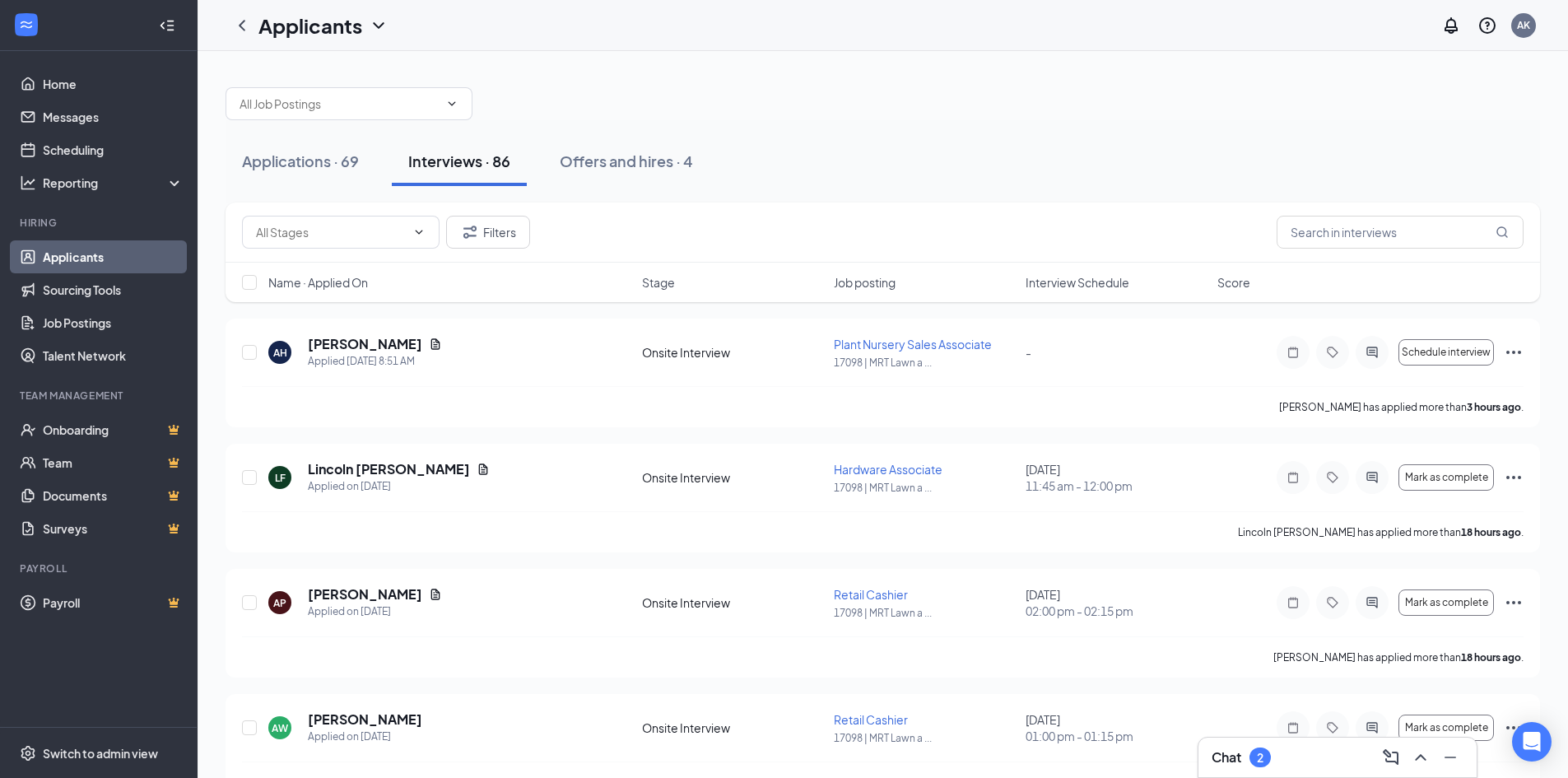
click at [1105, 280] on span "Interview Schedule" at bounding box center [1078, 282] width 104 height 16
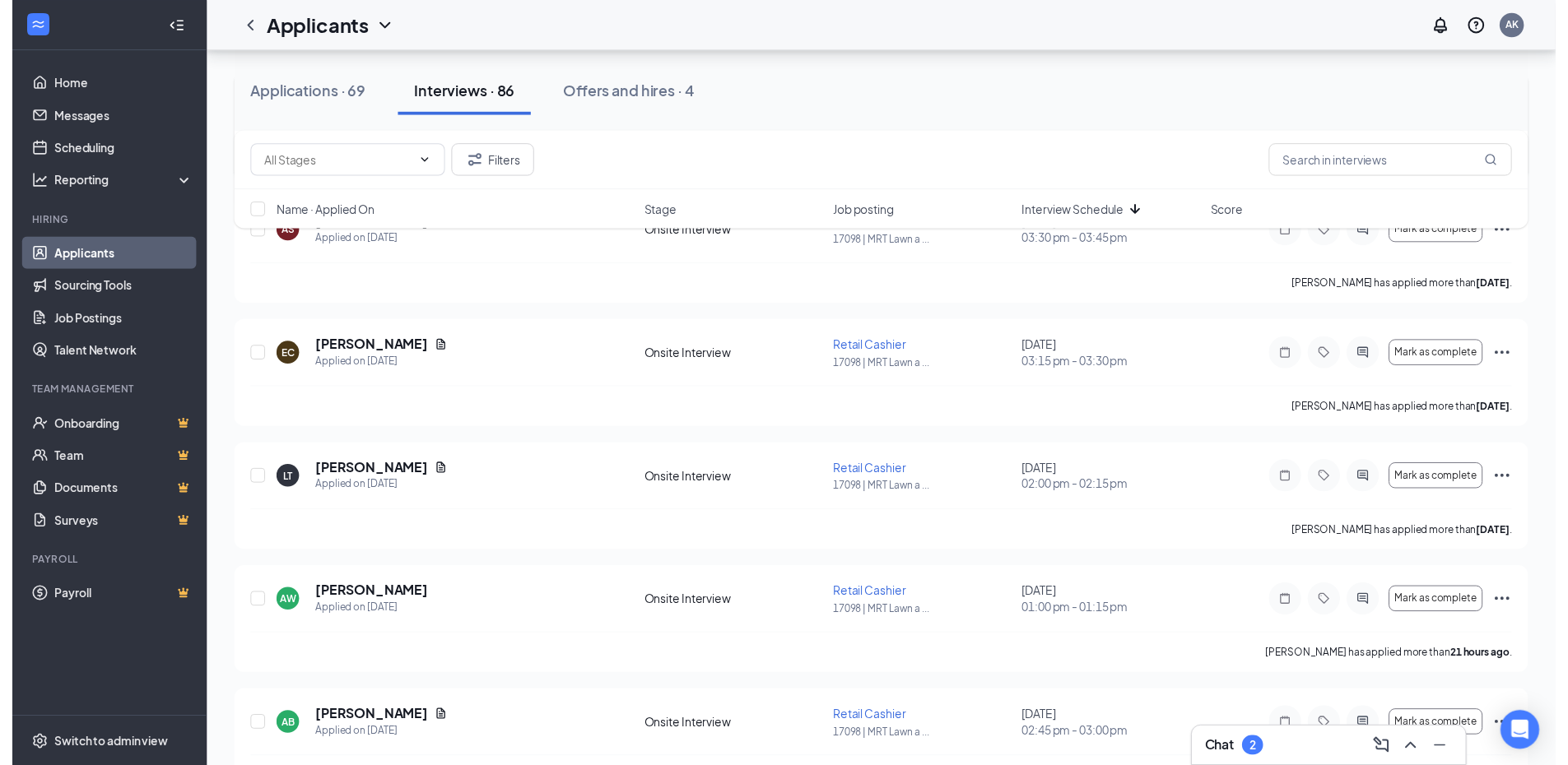
scroll to position [658, 0]
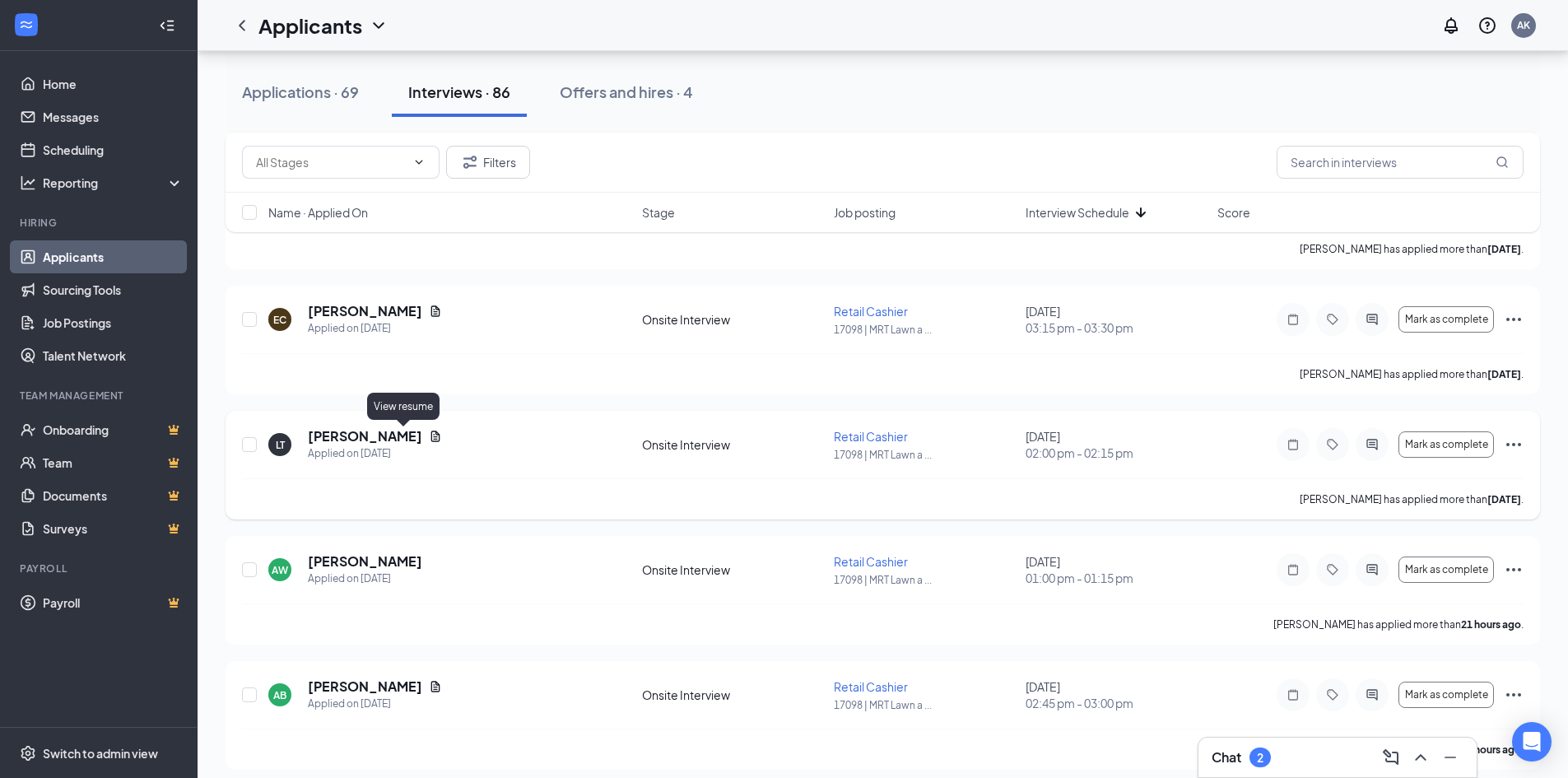
click at [429, 435] on icon "Document" at bounding box center [436, 437] width 13 height 13
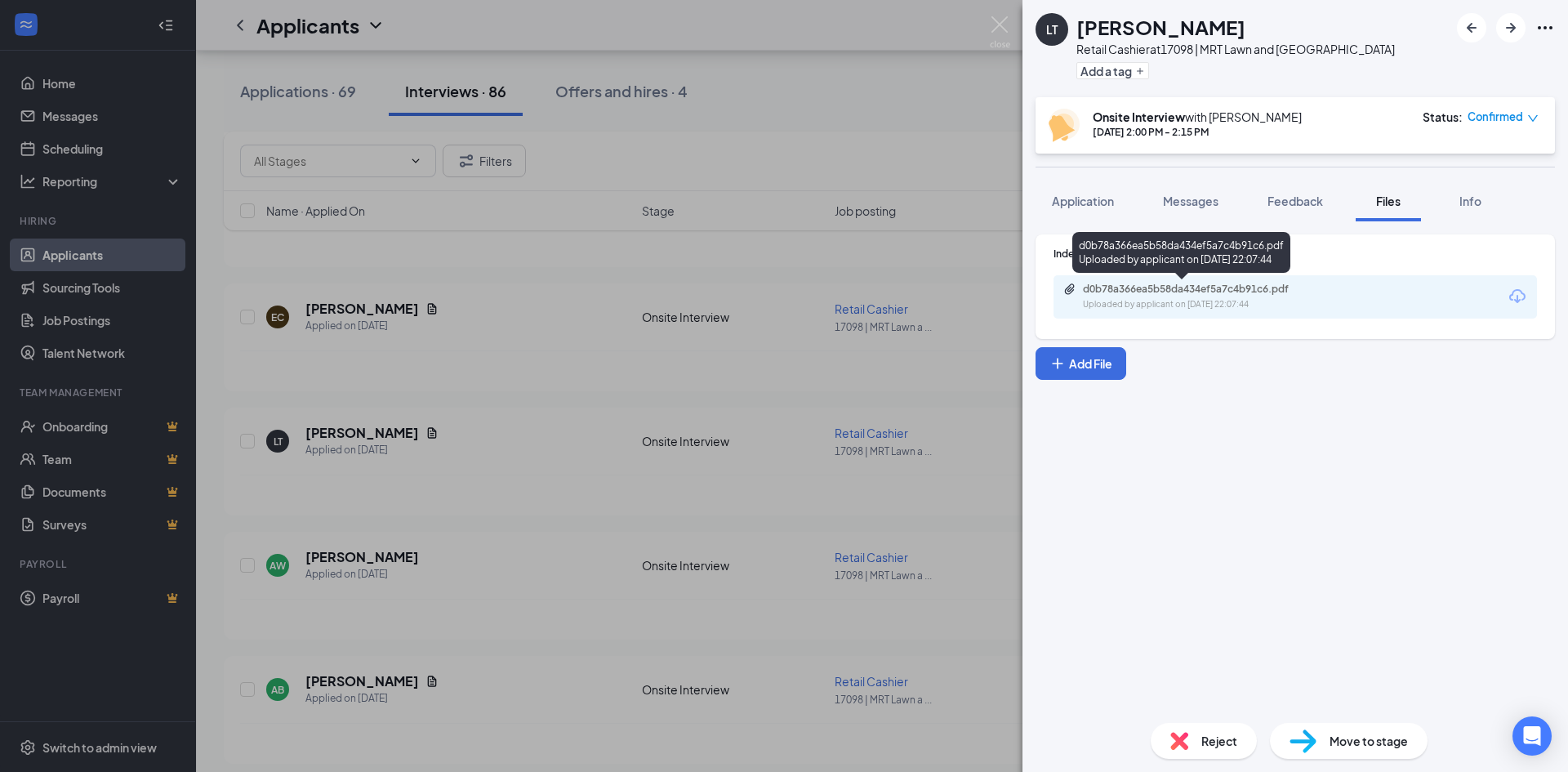
click at [1177, 293] on div "d0b78a366ea5b58da434ef5a7c4b91c6.pdf" at bounding box center [1198, 289] width 229 height 13
click at [995, 20] on img at bounding box center [999, 31] width 20 height 31
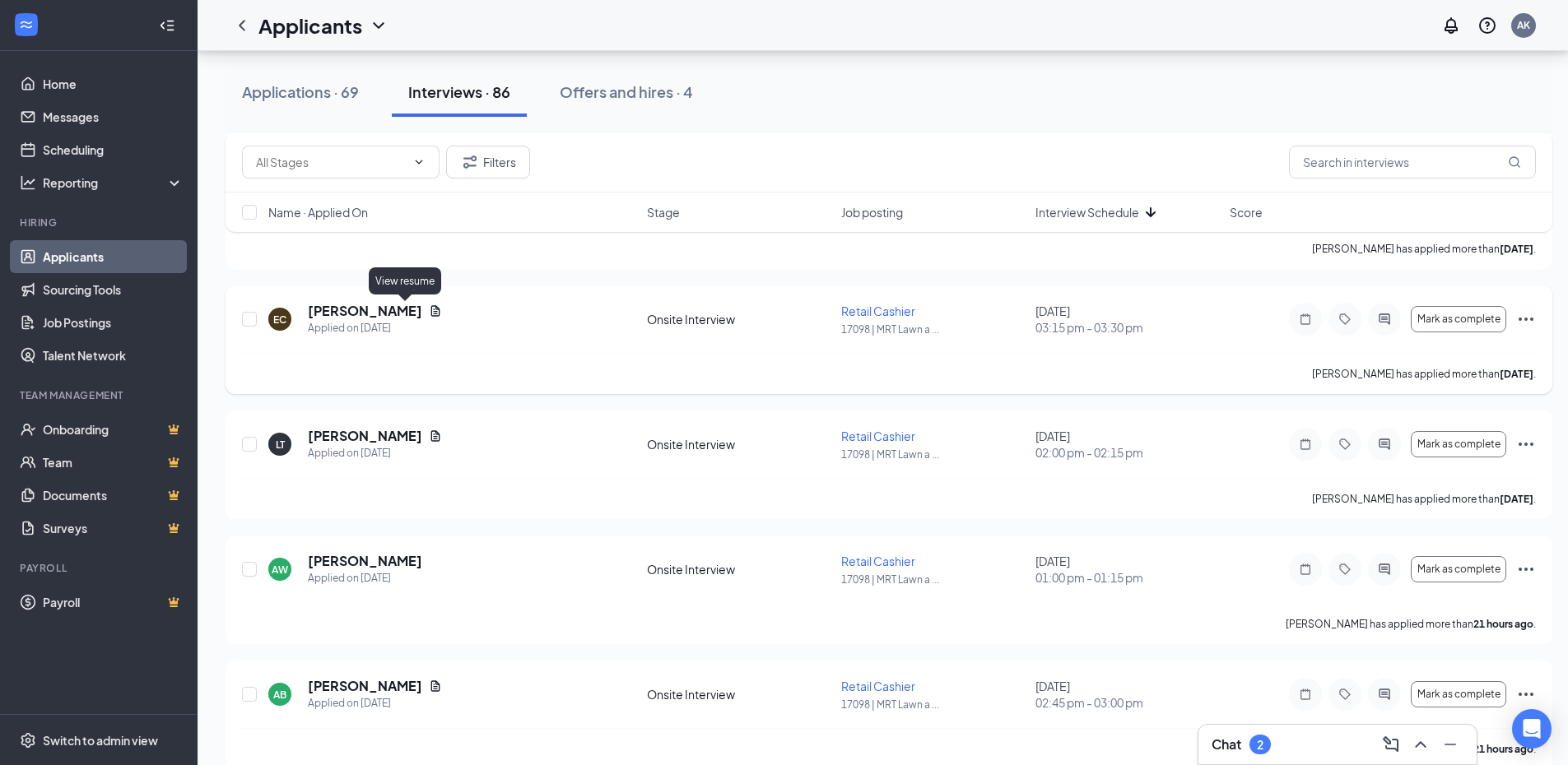
click at [429, 308] on icon "Document" at bounding box center [436, 311] width 13 height 13
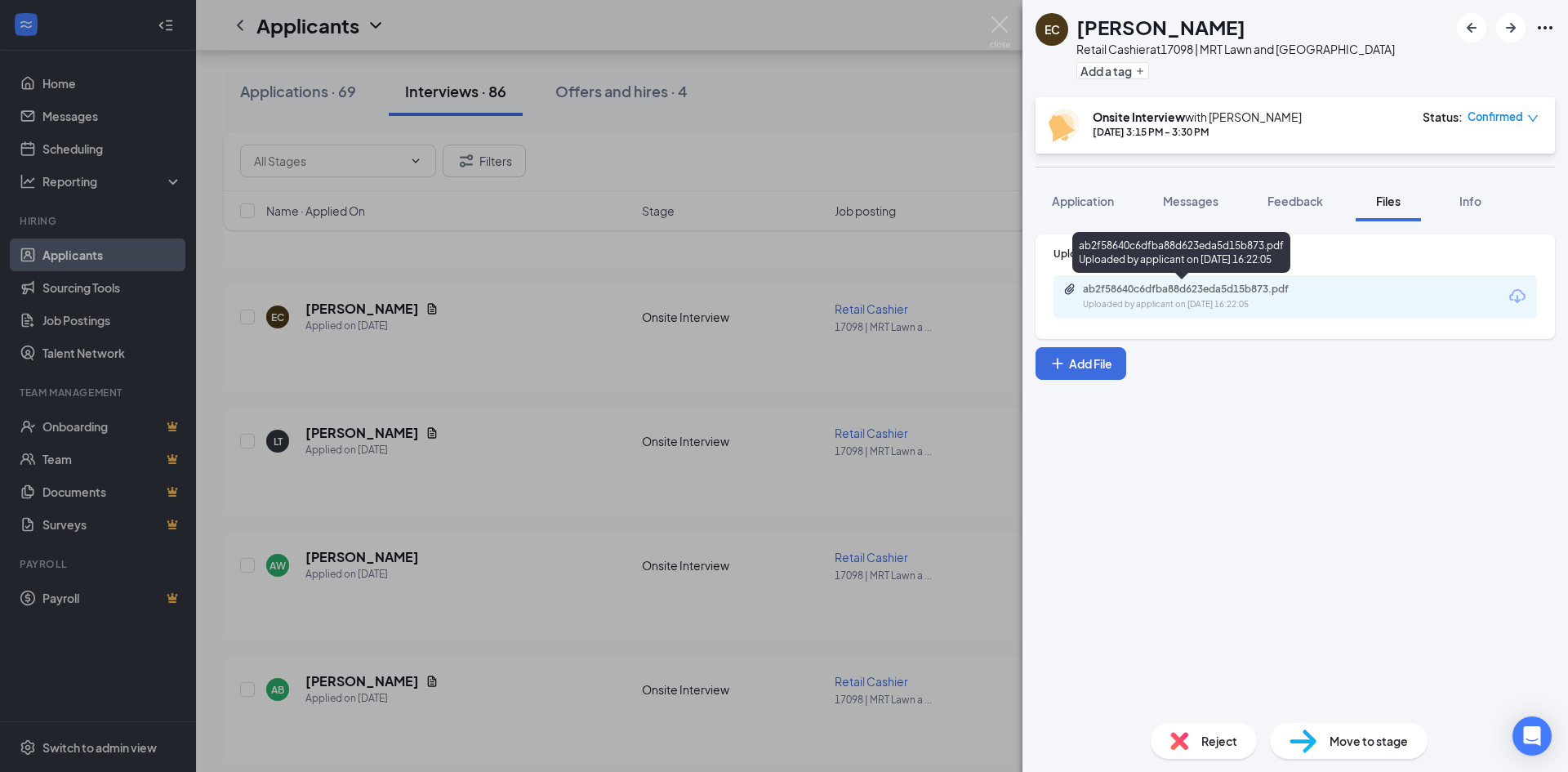
click at [1152, 293] on div "ab2f58640c6dfba88d623eda5d15b873.pdf" at bounding box center [1198, 289] width 229 height 13
click at [998, 23] on img at bounding box center [999, 31] width 20 height 31
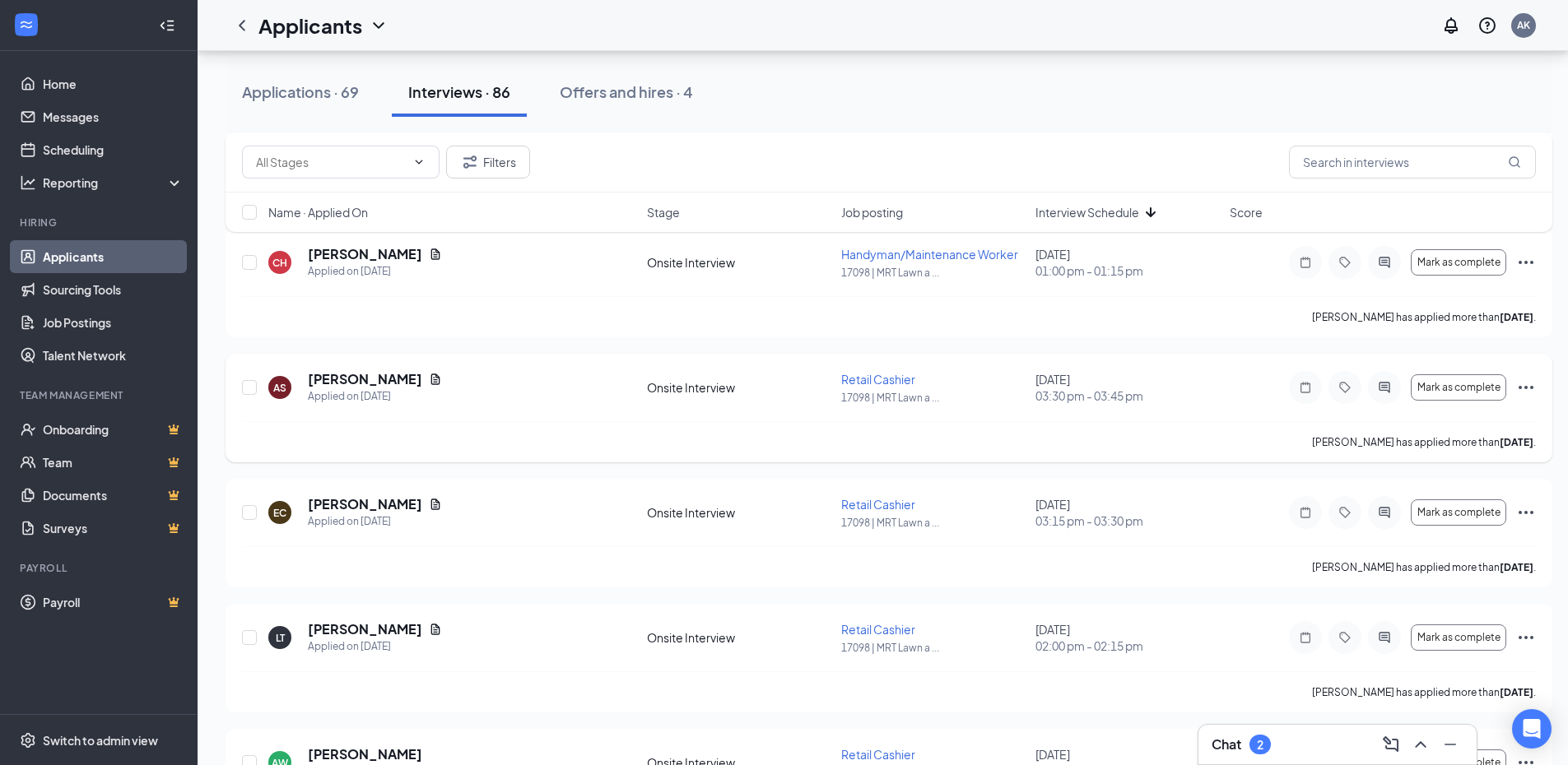
scroll to position [494, 0]
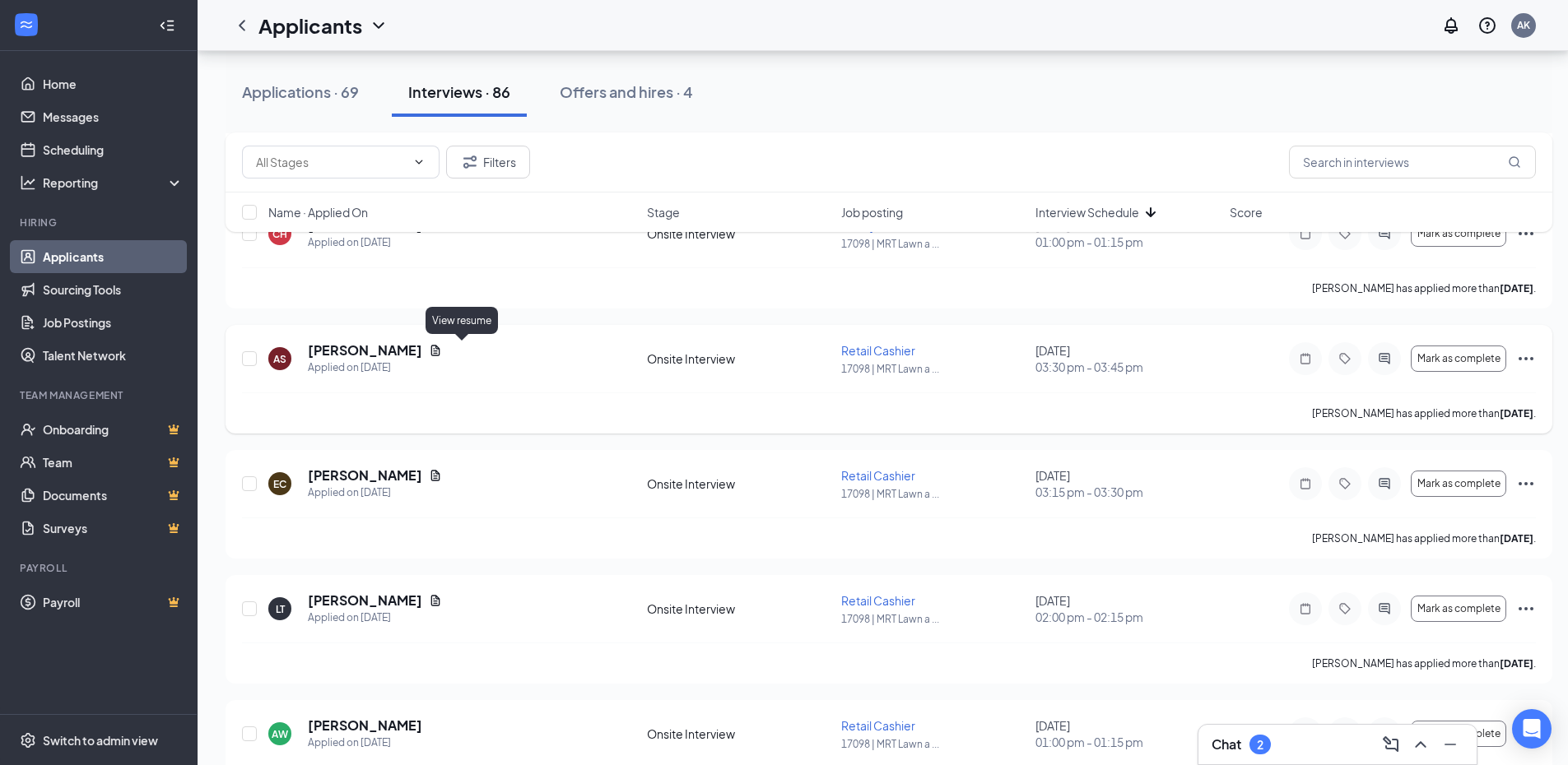
click at [442, 348] on icon "Document" at bounding box center [436, 351] width 13 height 13
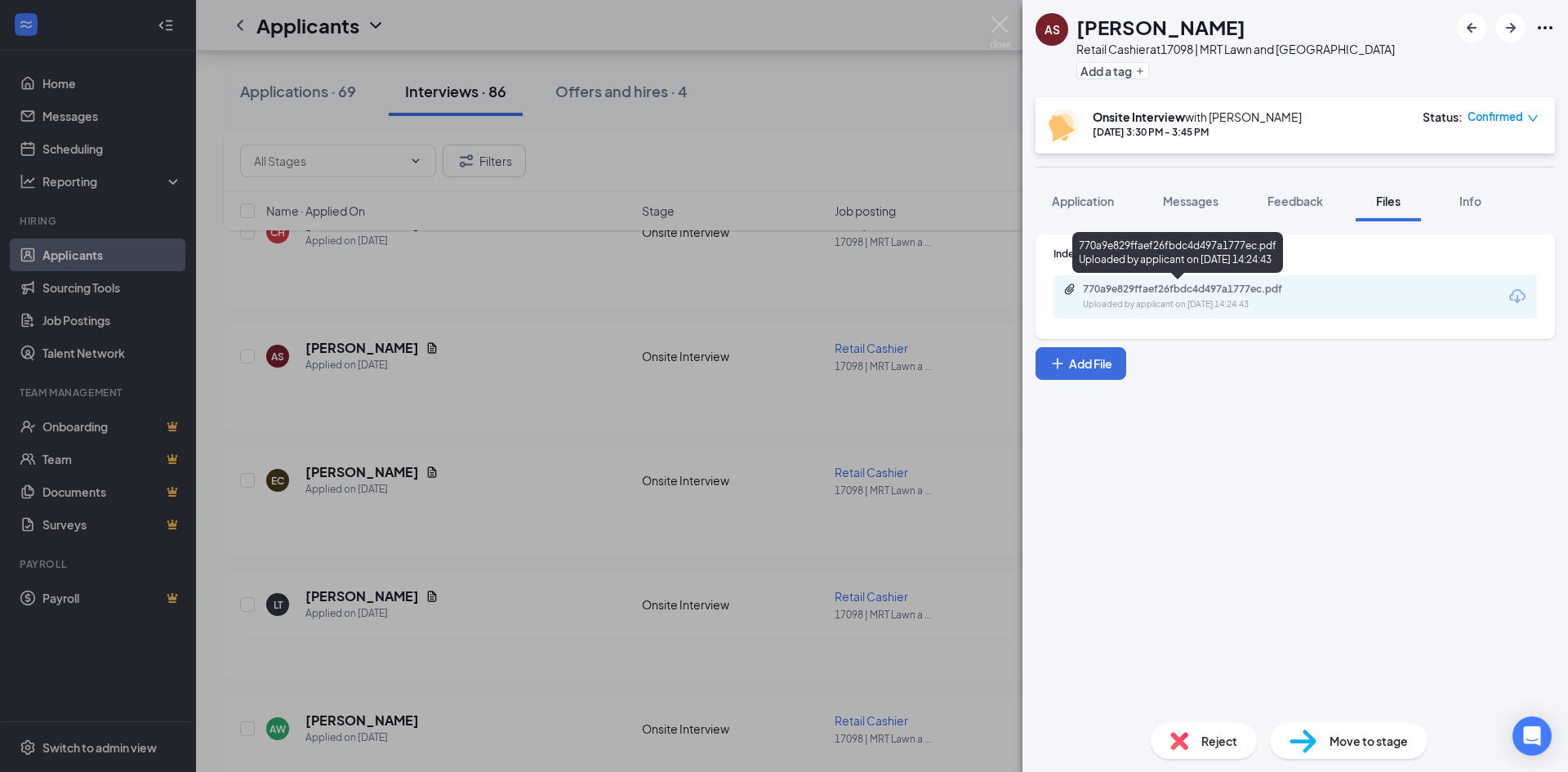
click at [1188, 286] on div "770a9e829ffaef26fbdc4d497a1777ec.pdf" at bounding box center [1198, 289] width 229 height 13
click at [1001, 23] on img at bounding box center [999, 31] width 20 height 31
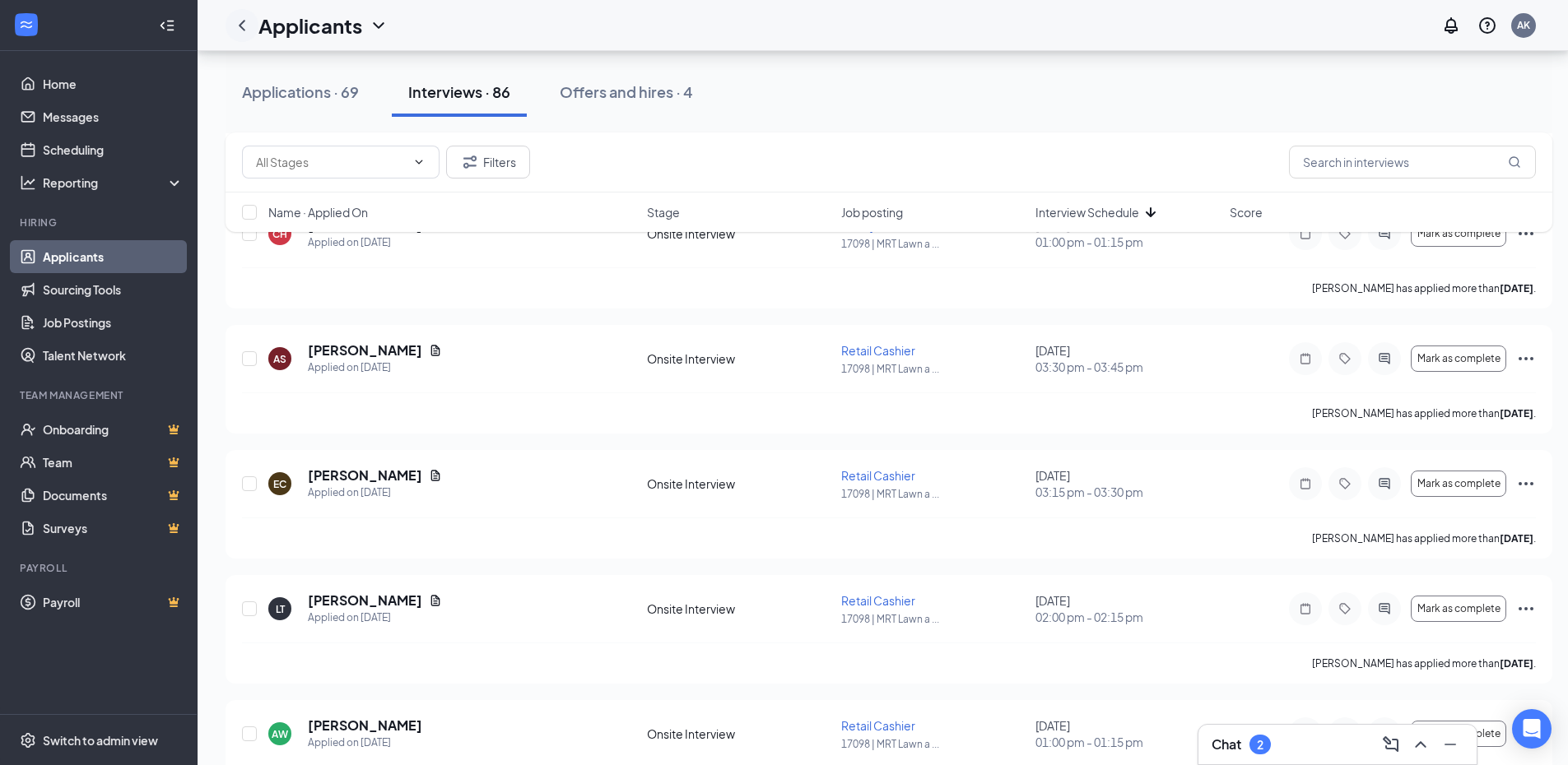
click at [238, 23] on icon "ChevronLeft" at bounding box center [241, 25] width 20 height 20
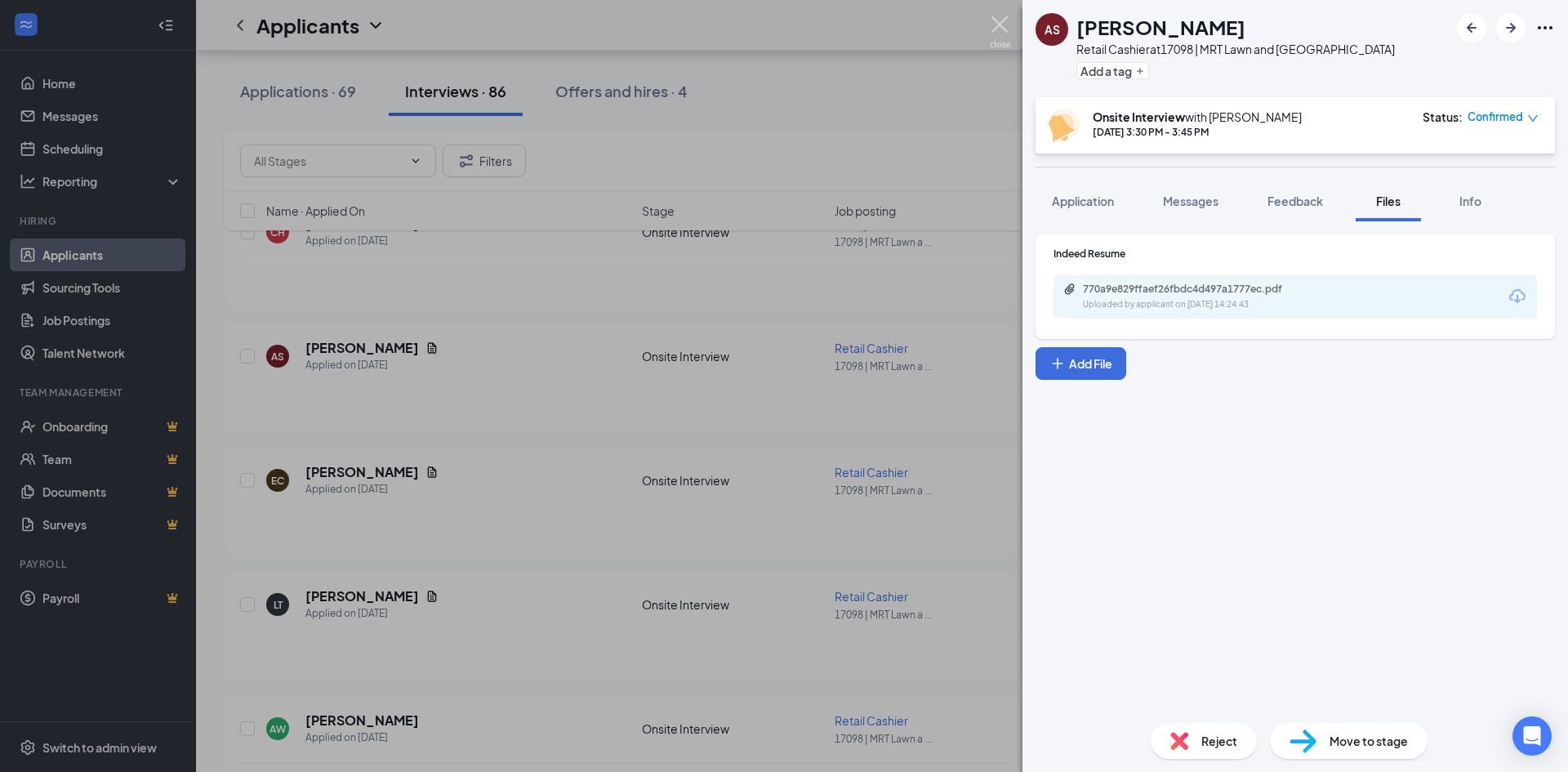
click at [998, 23] on img at bounding box center [999, 31] width 20 height 31
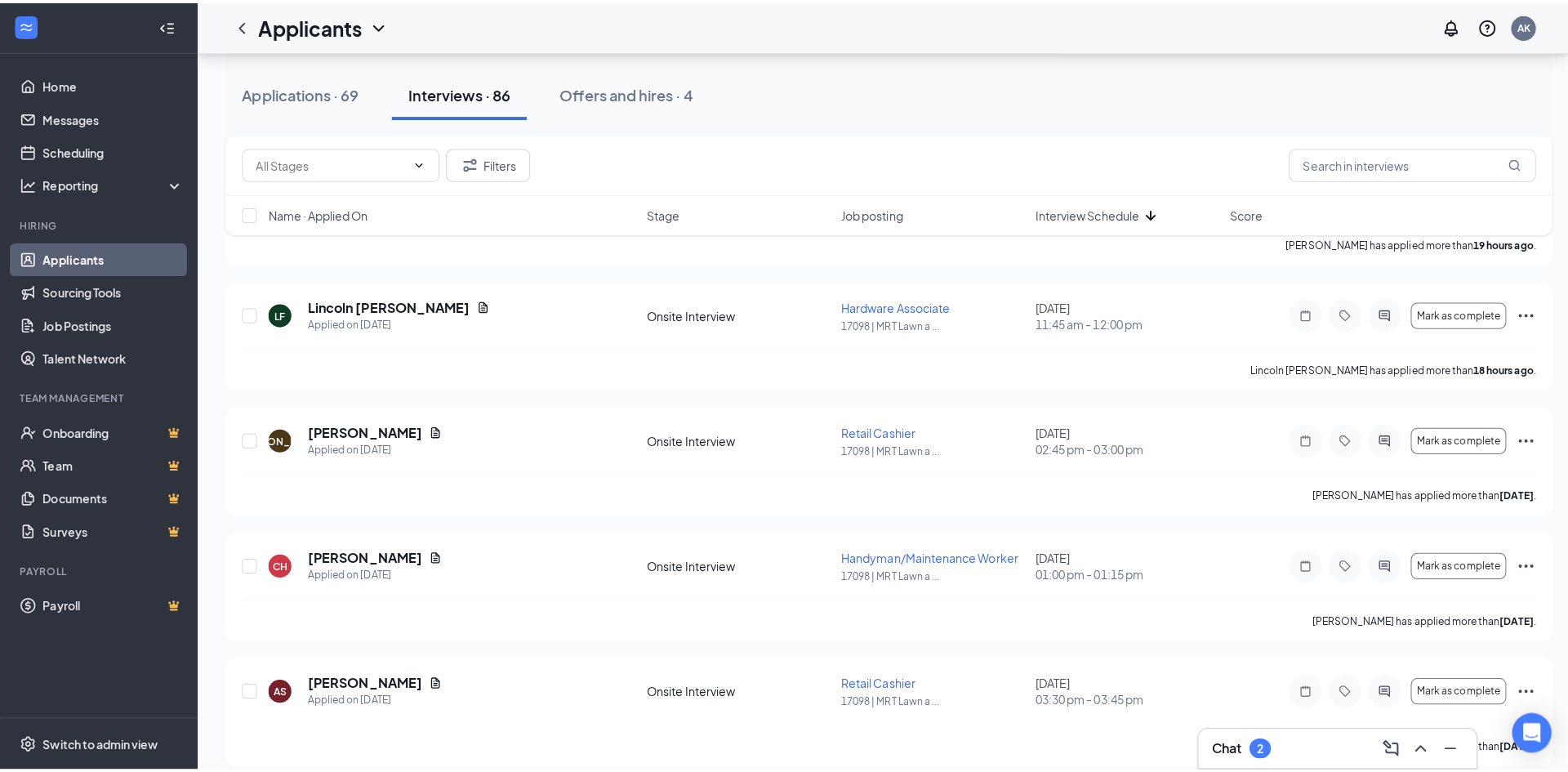
scroll to position [82, 0]
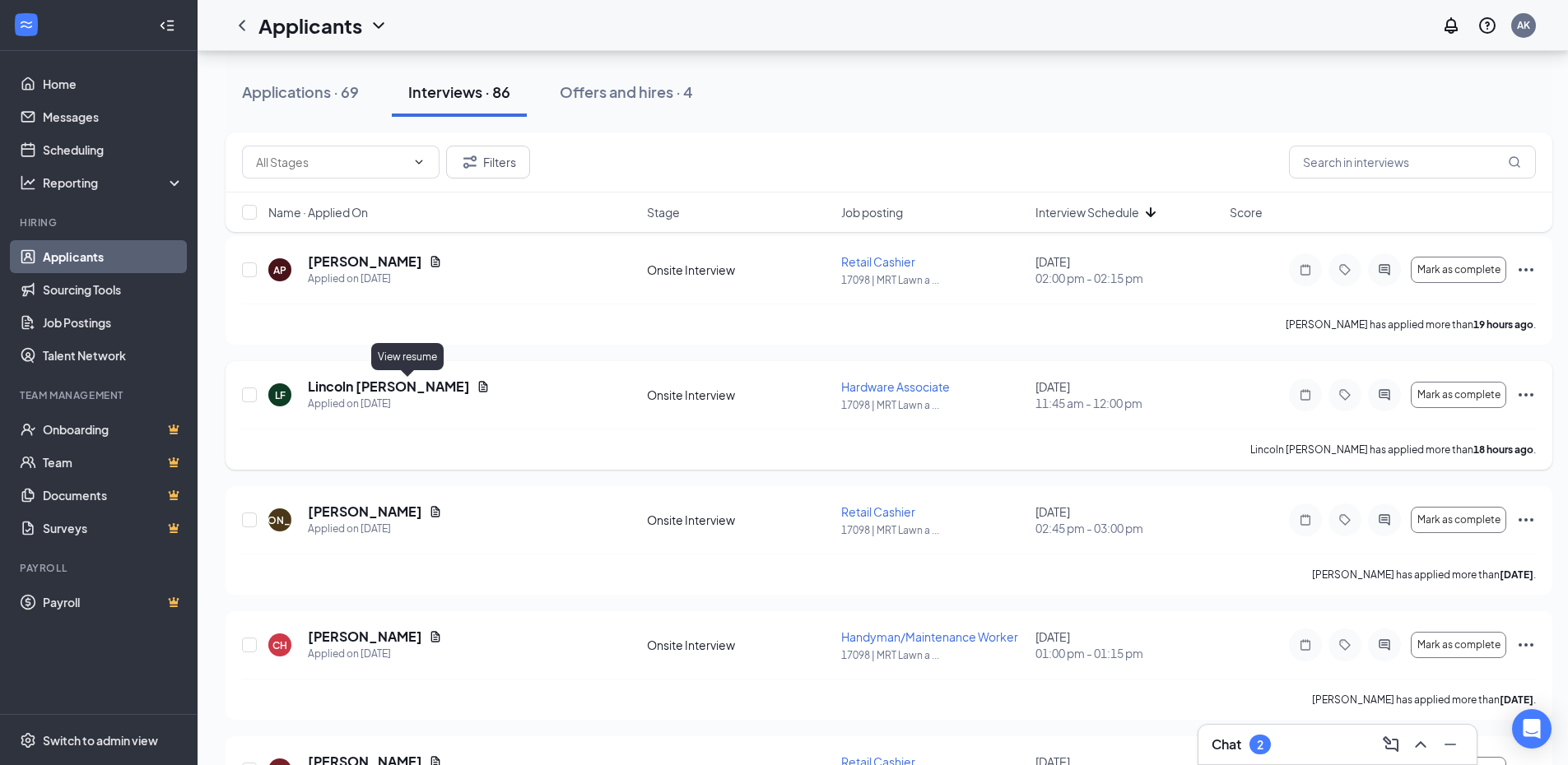
click at [479, 385] on icon "Document" at bounding box center [483, 385] width 9 height 11
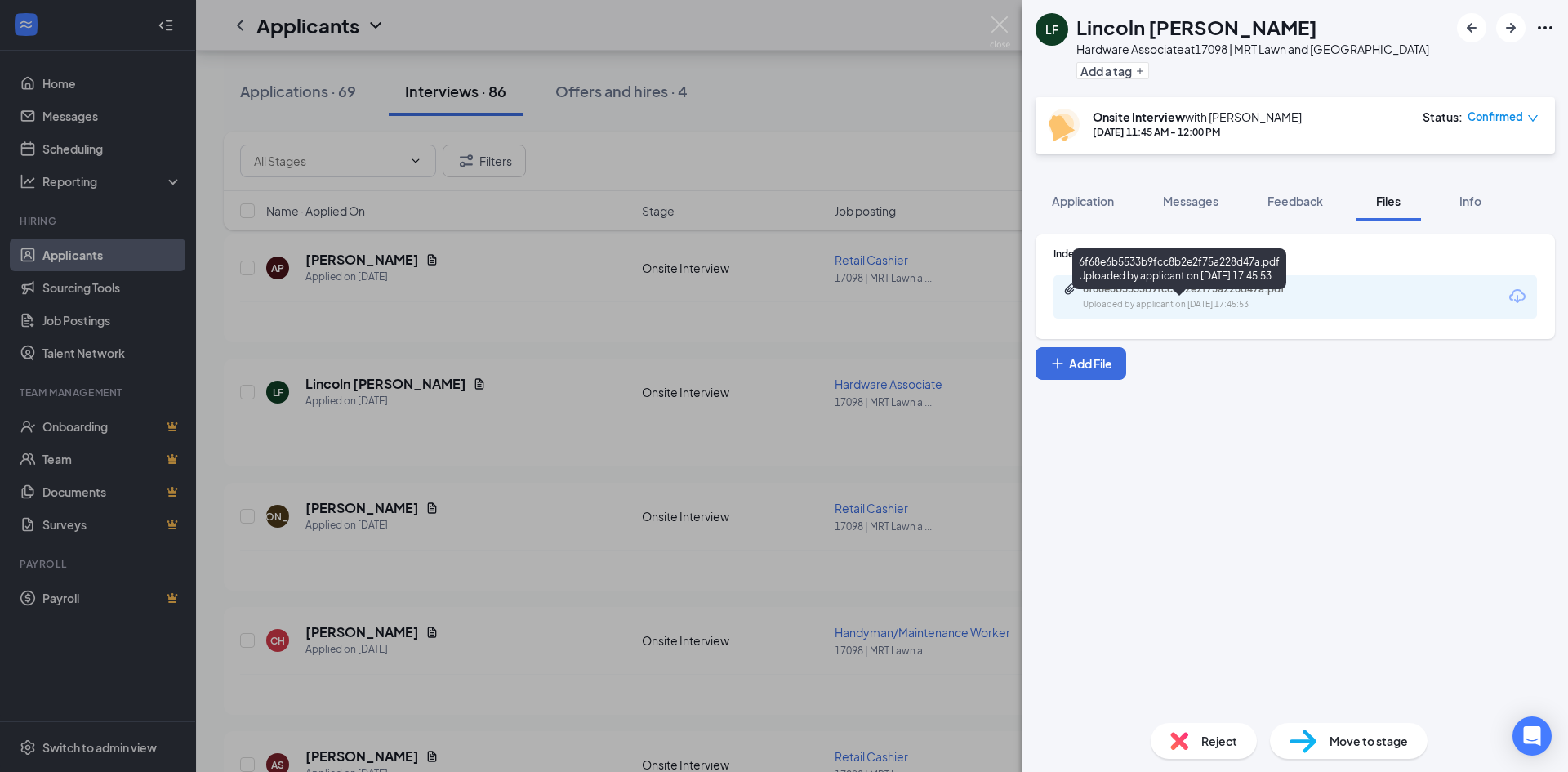
click at [1148, 296] on div "6f68e6b5533b9fcc8b2e2f75a228d47a.pdf" at bounding box center [1198, 289] width 229 height 13
click at [996, 26] on img at bounding box center [999, 31] width 20 height 31
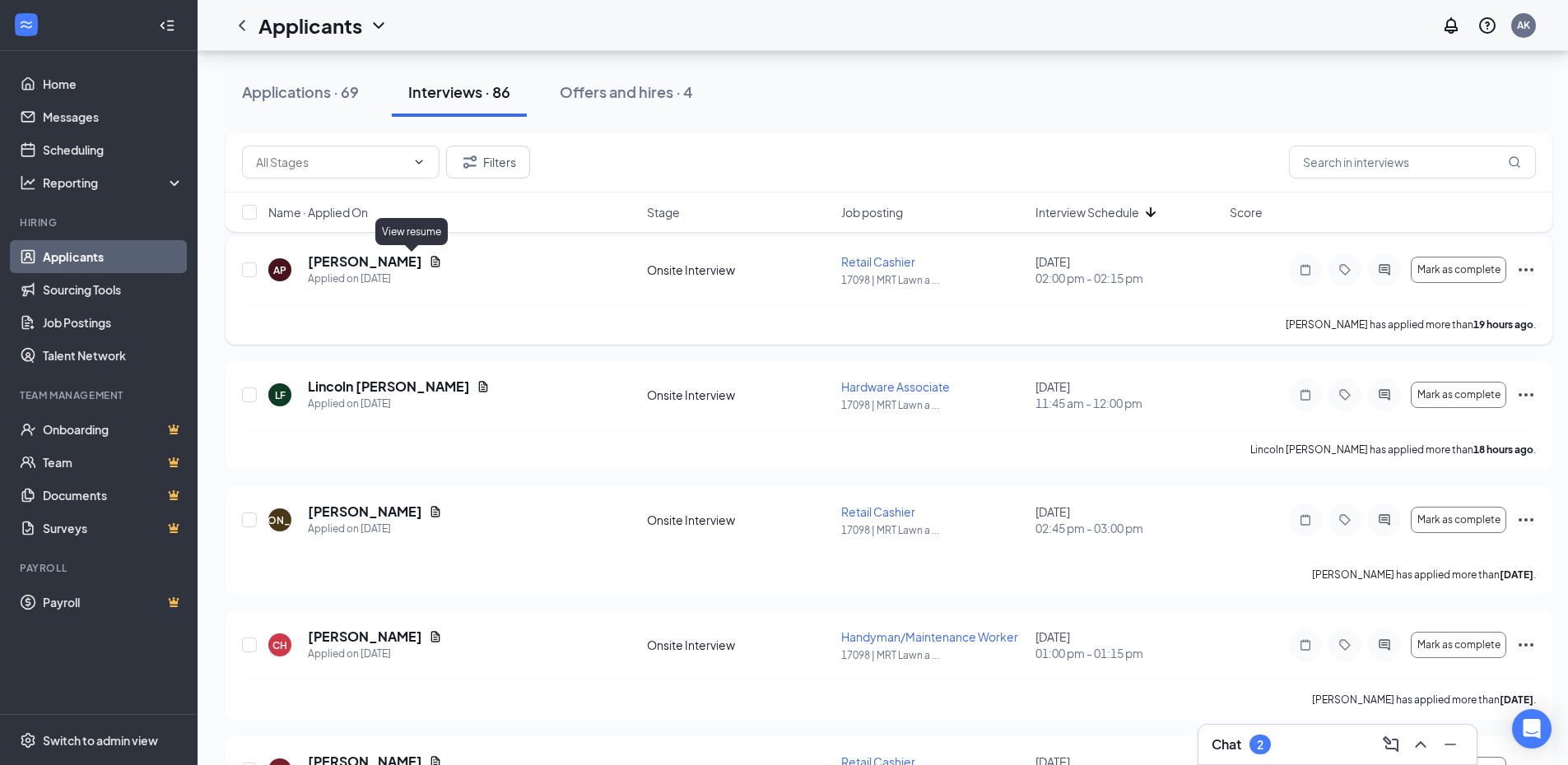
click at [432, 259] on icon "Document" at bounding box center [436, 260] width 9 height 11
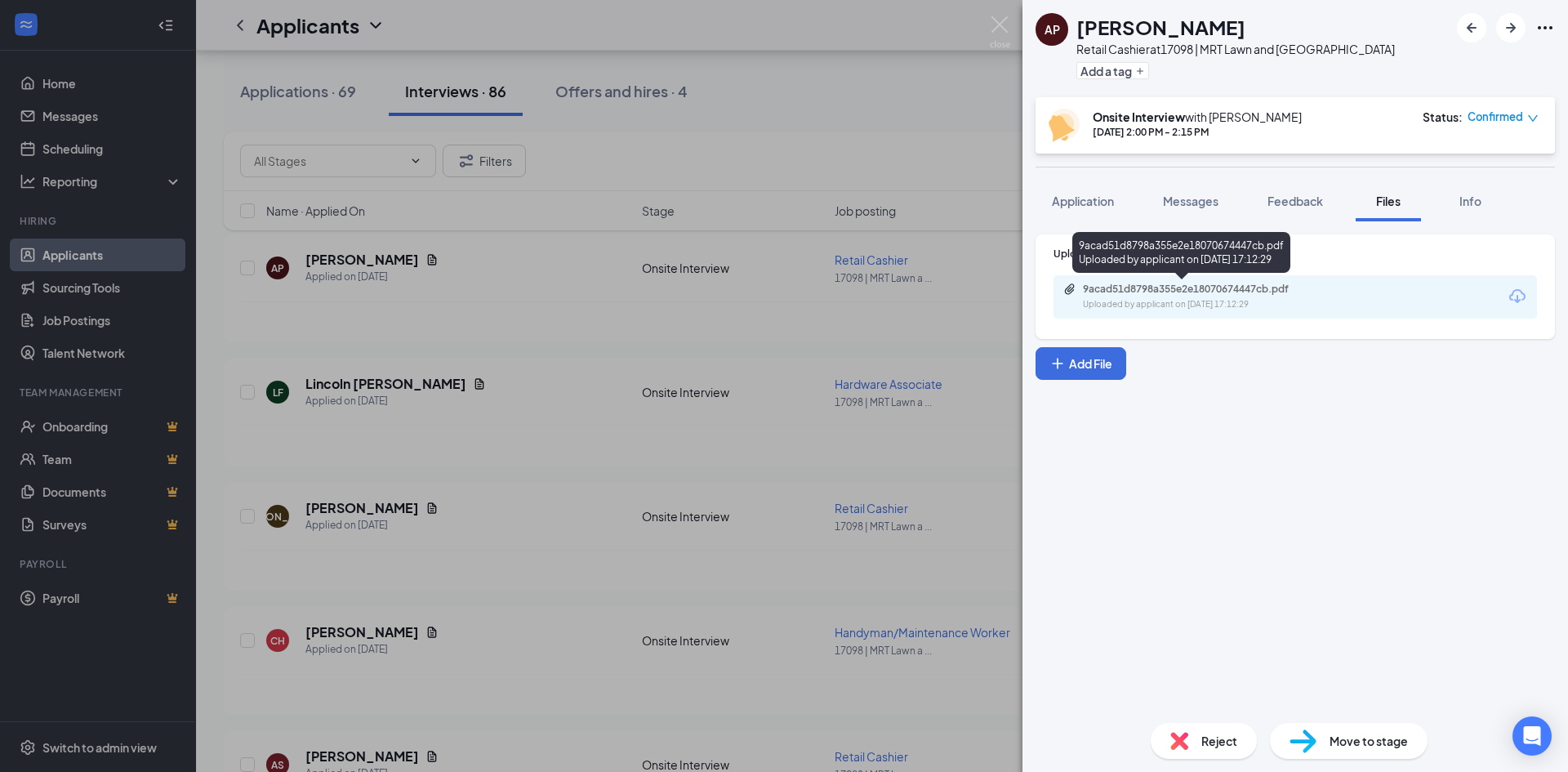
click at [1156, 291] on div "9acad51d8798a355e2e18070674447cb.pdf" at bounding box center [1198, 289] width 229 height 13
click at [1256, 541] on div "Upload Resume 9acad51d8798a355e2e18070674447cb.pdf Uploaded by applicant on Aug…" at bounding box center [1296, 466] width 546 height 489
click at [1217, 740] on span "Reject" at bounding box center [1220, 741] width 36 height 18
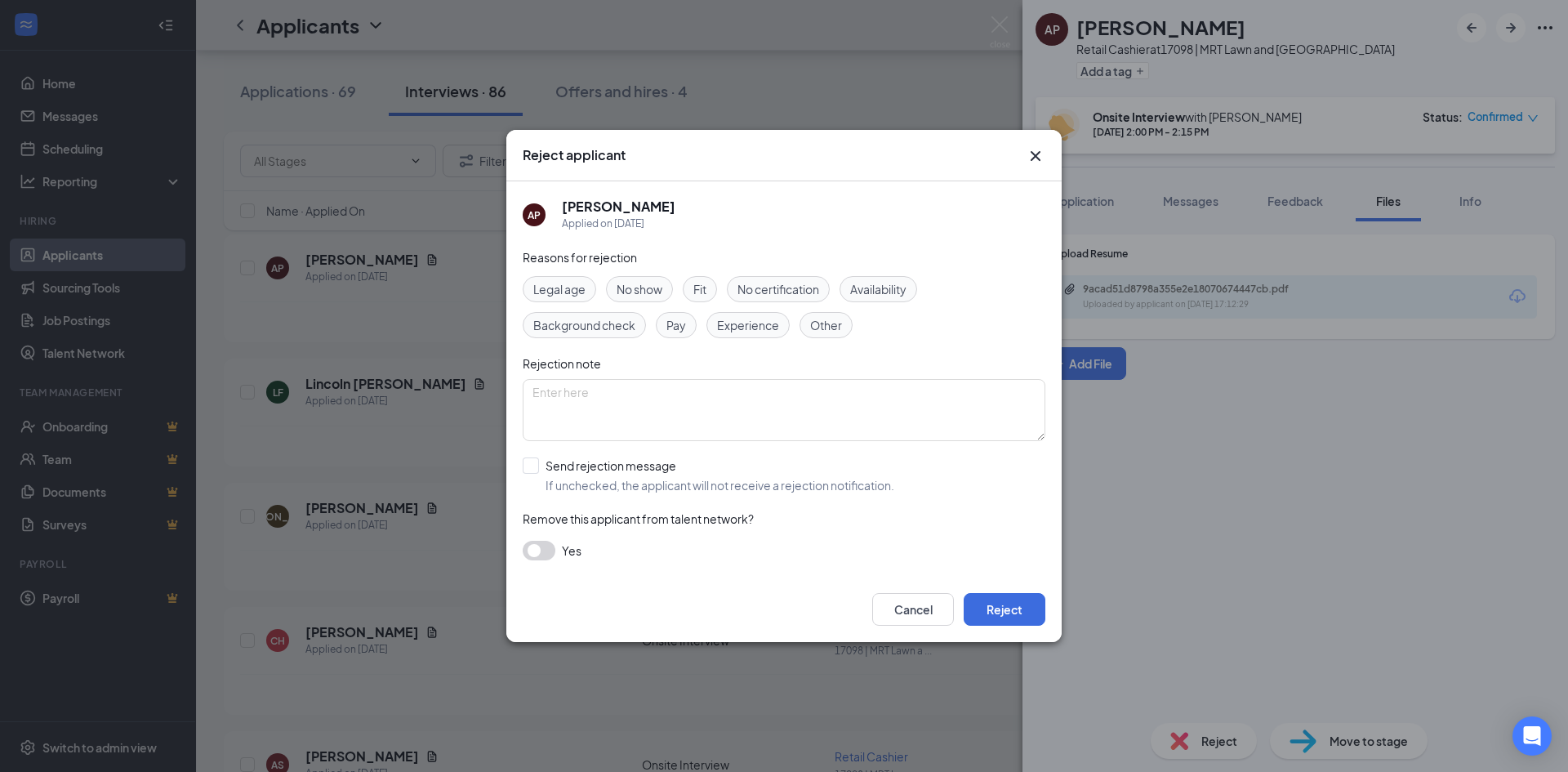
click at [740, 323] on span "Experience" at bounding box center [748, 324] width 62 height 18
click at [567, 388] on textarea at bounding box center [784, 409] width 523 height 62
paste textarea "Dear , Thank you for your interest in the position at MRT Lawn and Garden Cente…"
click at [561, 393] on textarea "Dear , Thank you for your interest in the position at MRT Lawn and Garden Cente…" at bounding box center [784, 409] width 523 height 62
type textarea "Dear Anthony, Thank you for your interest in the position at MRT Lawn and Garde…"
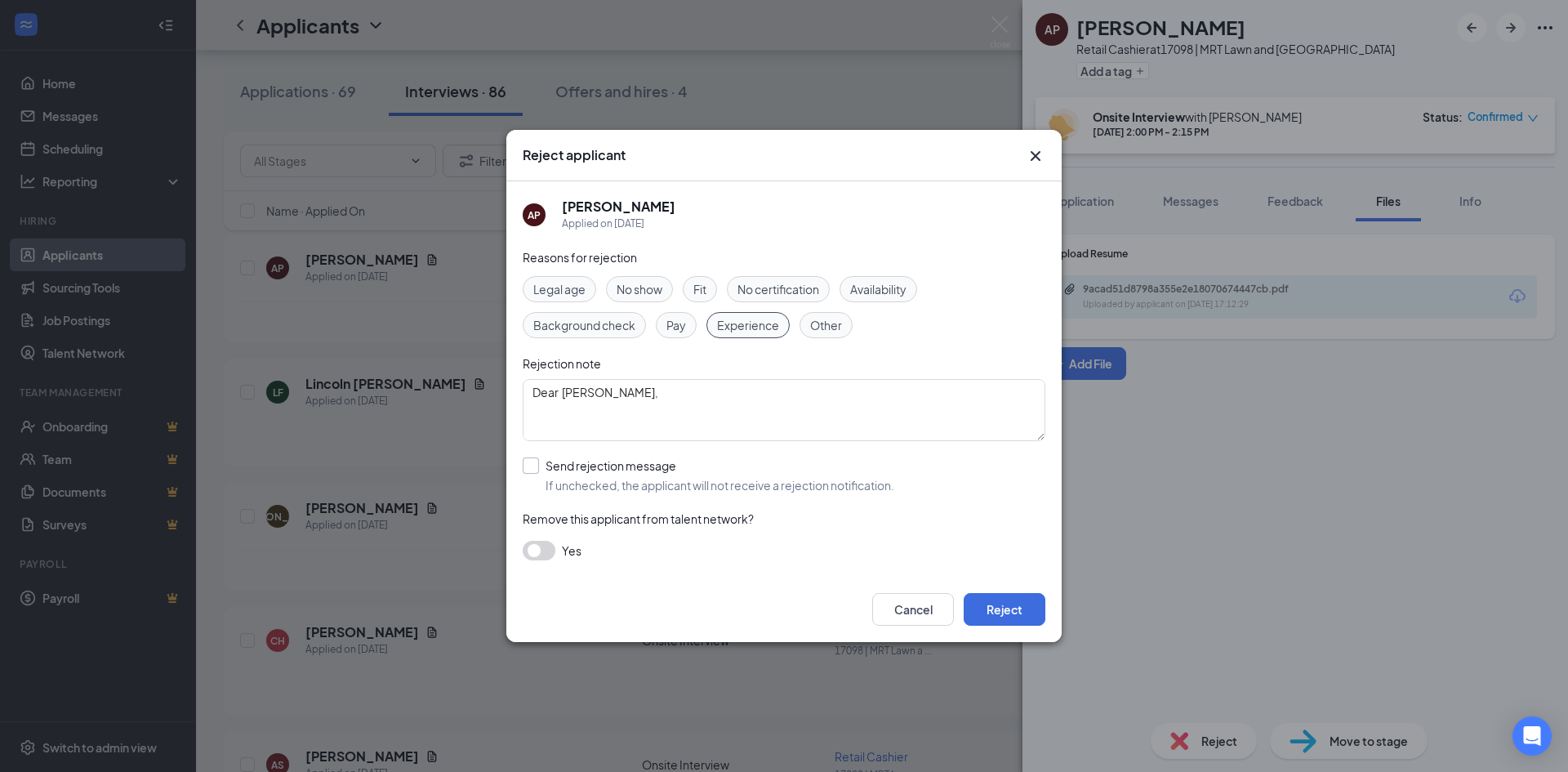
click at [533, 463] on input "Send rejection message If unchecked, the applicant will not receive a rejection…" at bounding box center [708, 475] width 371 height 36
checkbox input "true"
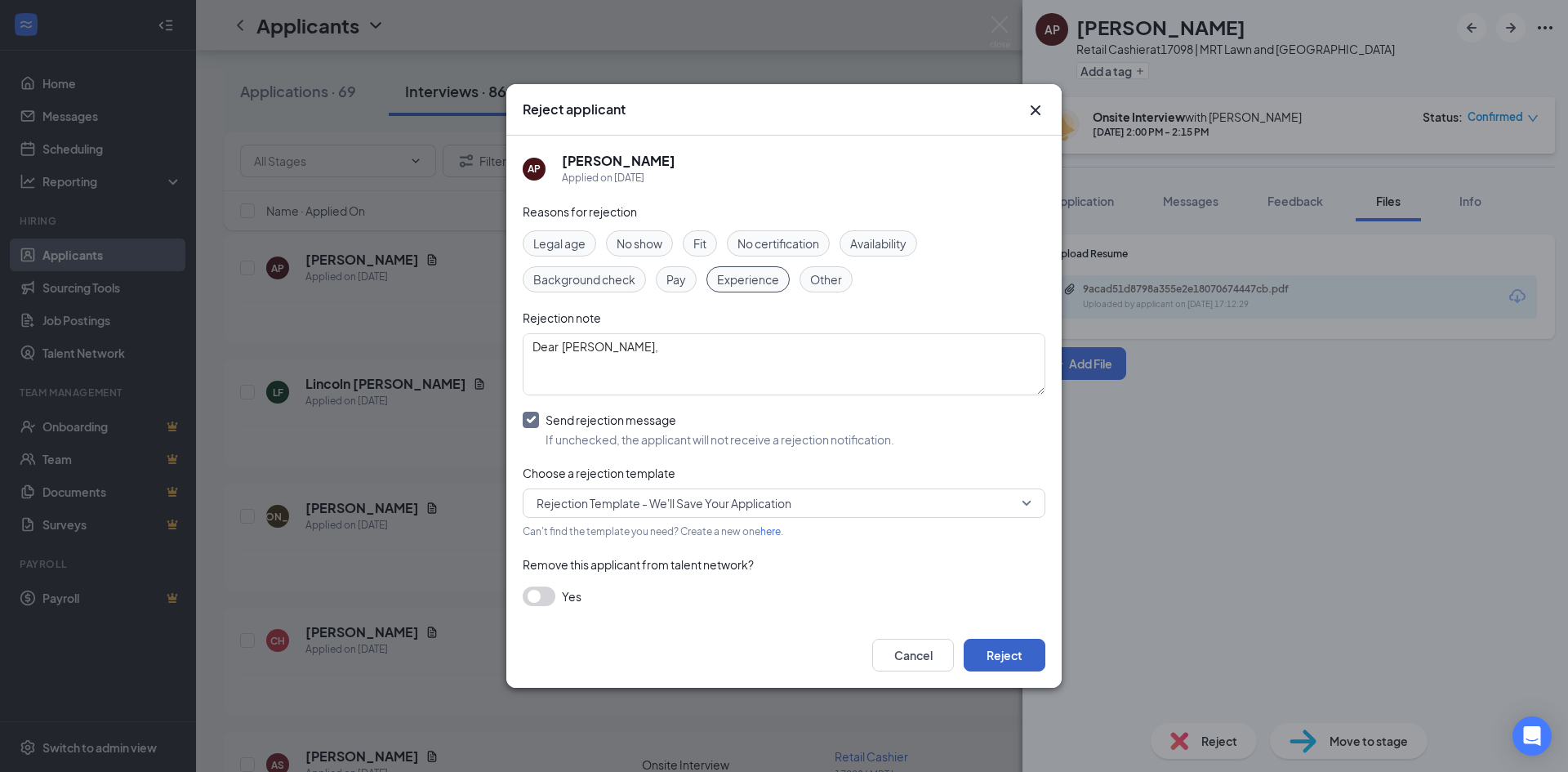
click at [1009, 654] on button "Reject" at bounding box center [1005, 655] width 82 height 32
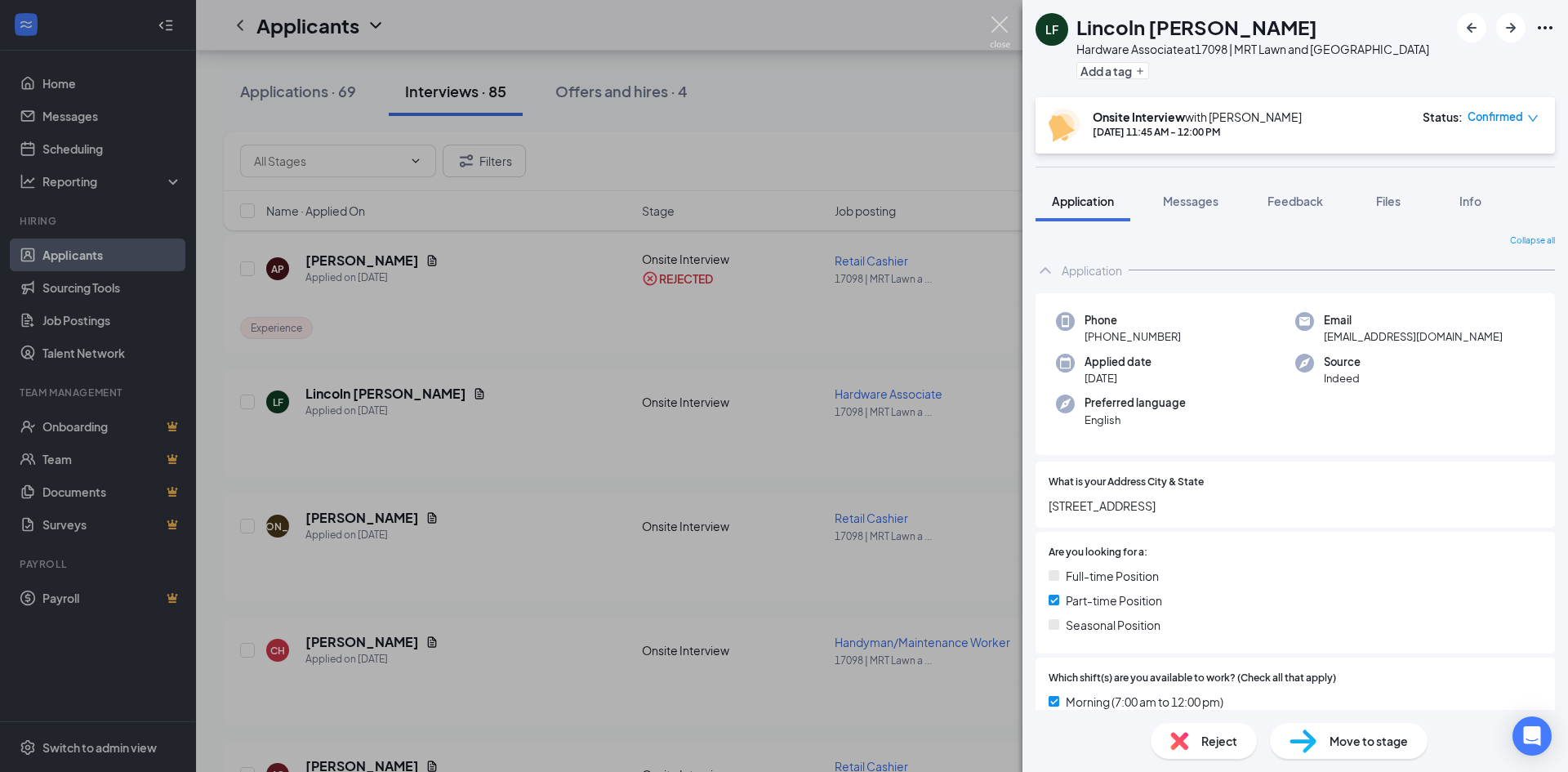
click at [1000, 24] on img at bounding box center [999, 31] width 20 height 31
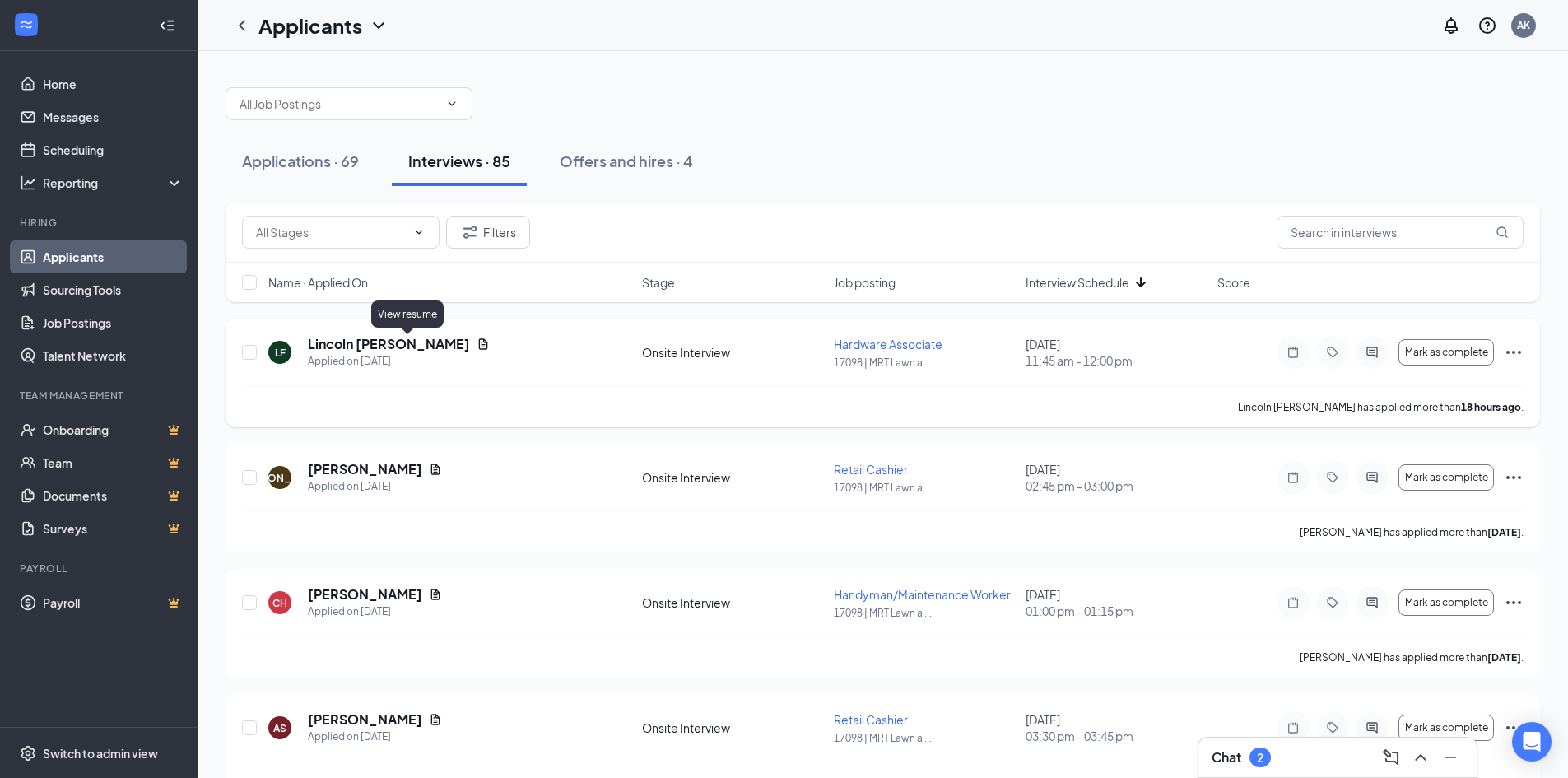
click at [477, 341] on icon "Document" at bounding box center [484, 344] width 13 height 13
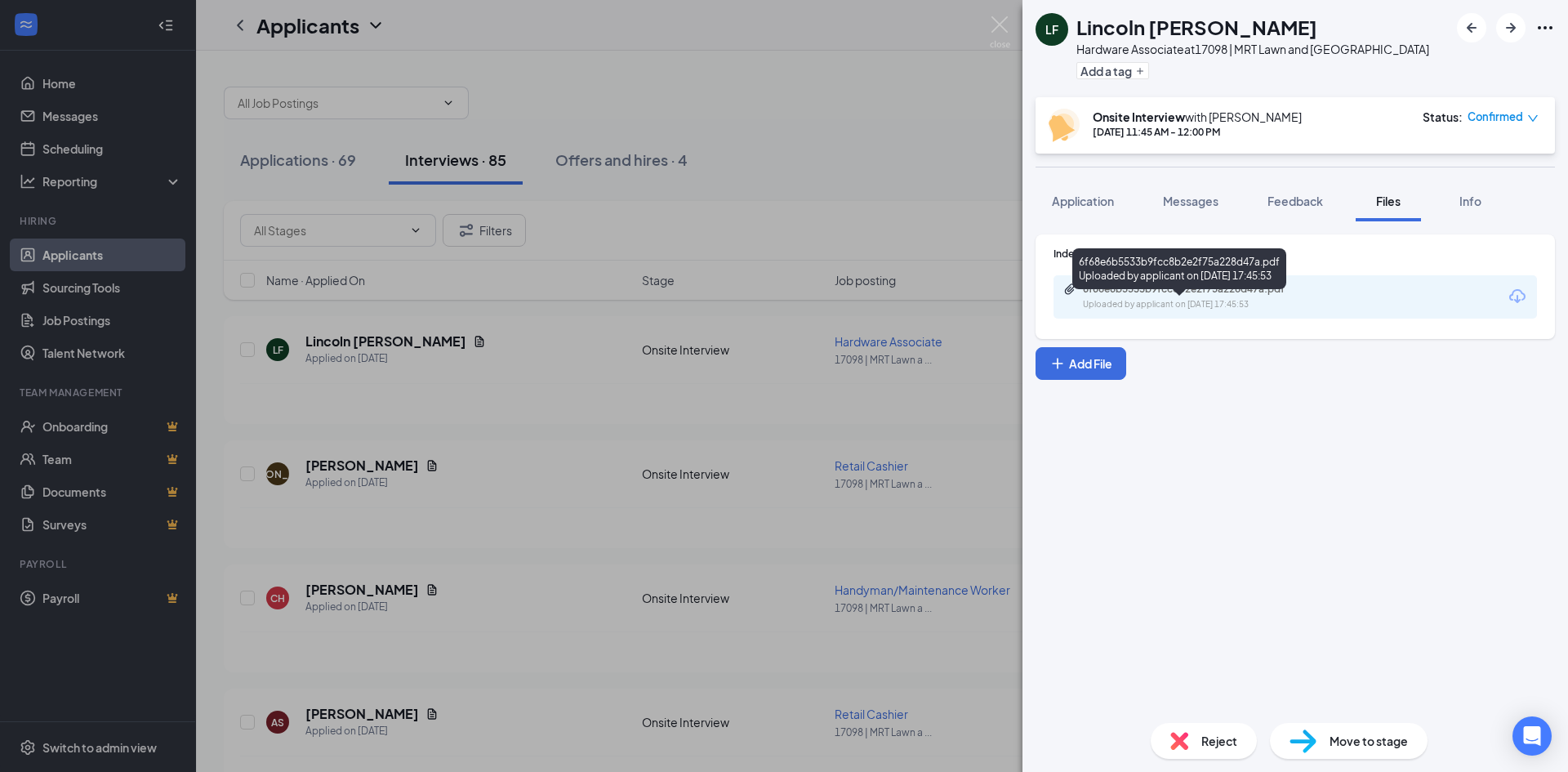
click at [1181, 296] on div "6f68e6b5533b9fcc8b2e2f75a228d47a.pdf" at bounding box center [1198, 289] width 229 height 13
click at [1004, 19] on img at bounding box center [999, 31] width 20 height 31
